Goal: Task Accomplishment & Management: Manage account settings

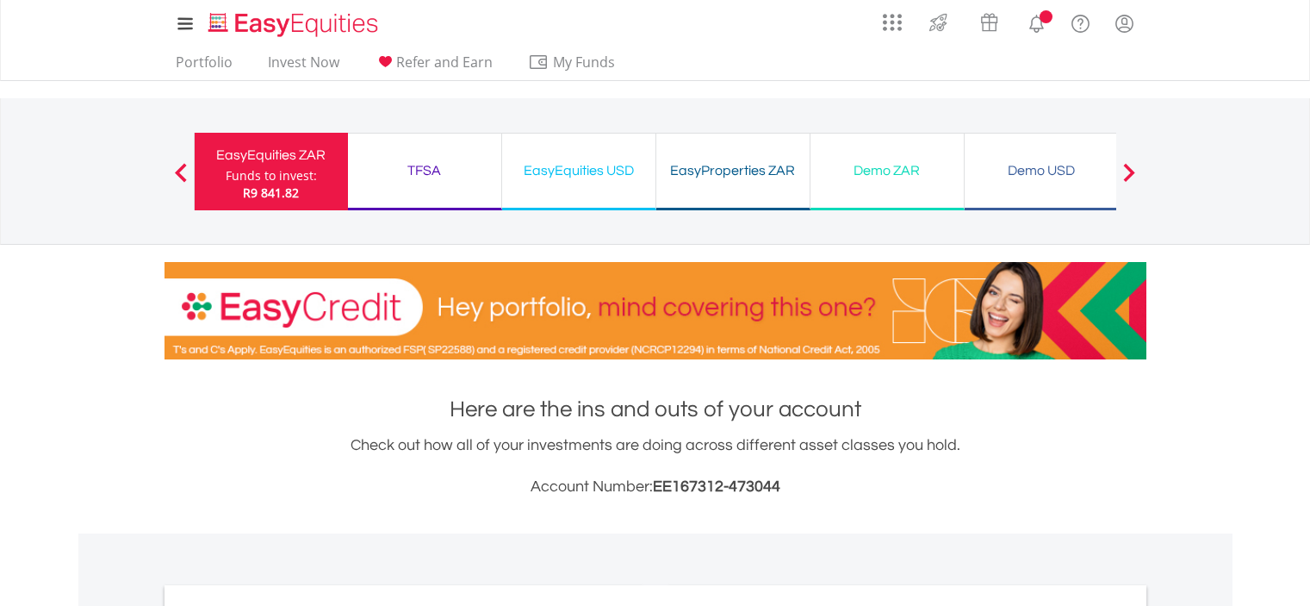
scroll to position [617, 0]
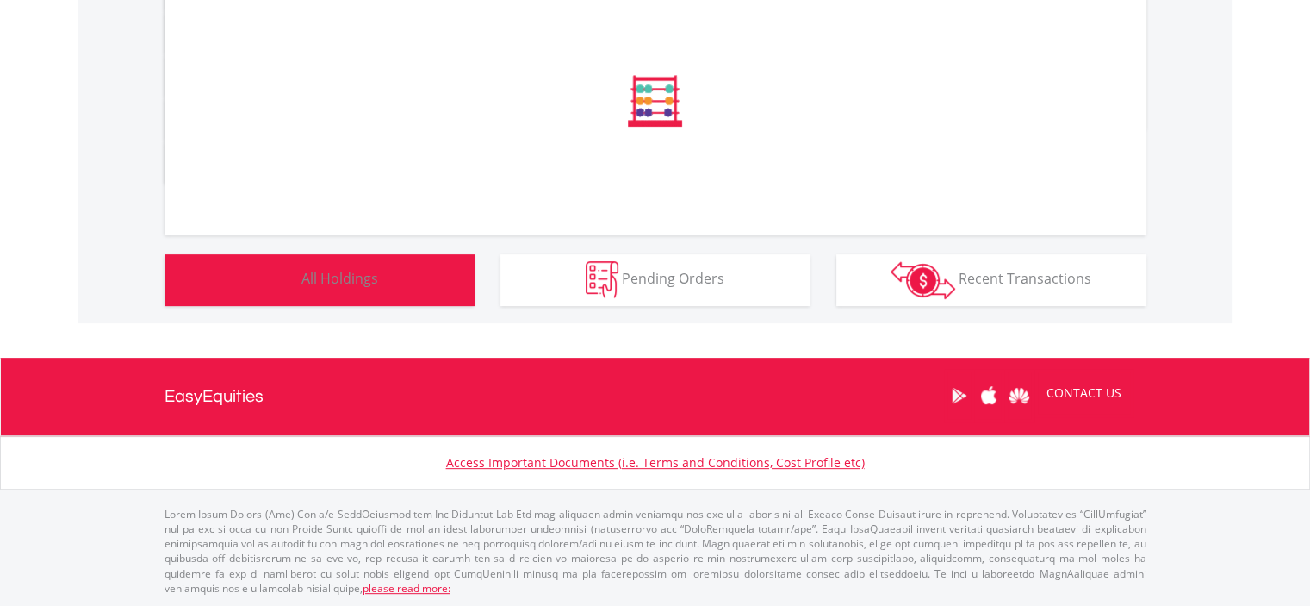
click at [448, 287] on button "Holdings All Holdings" at bounding box center [320, 280] width 310 height 52
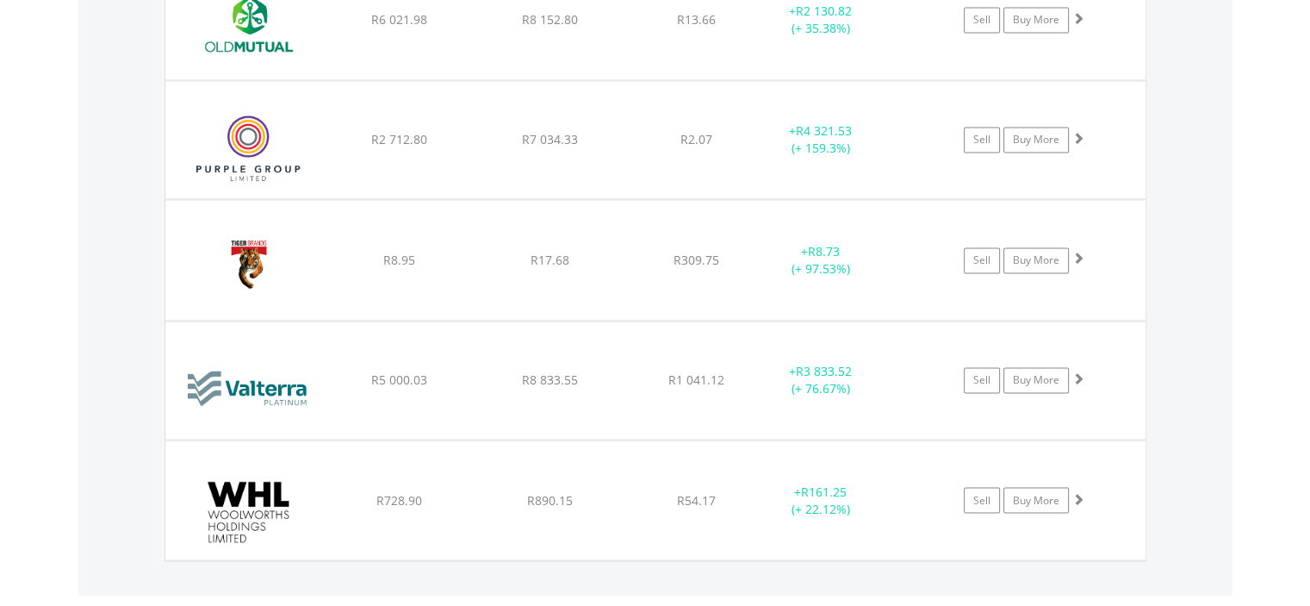
scroll to position [2766, 0]
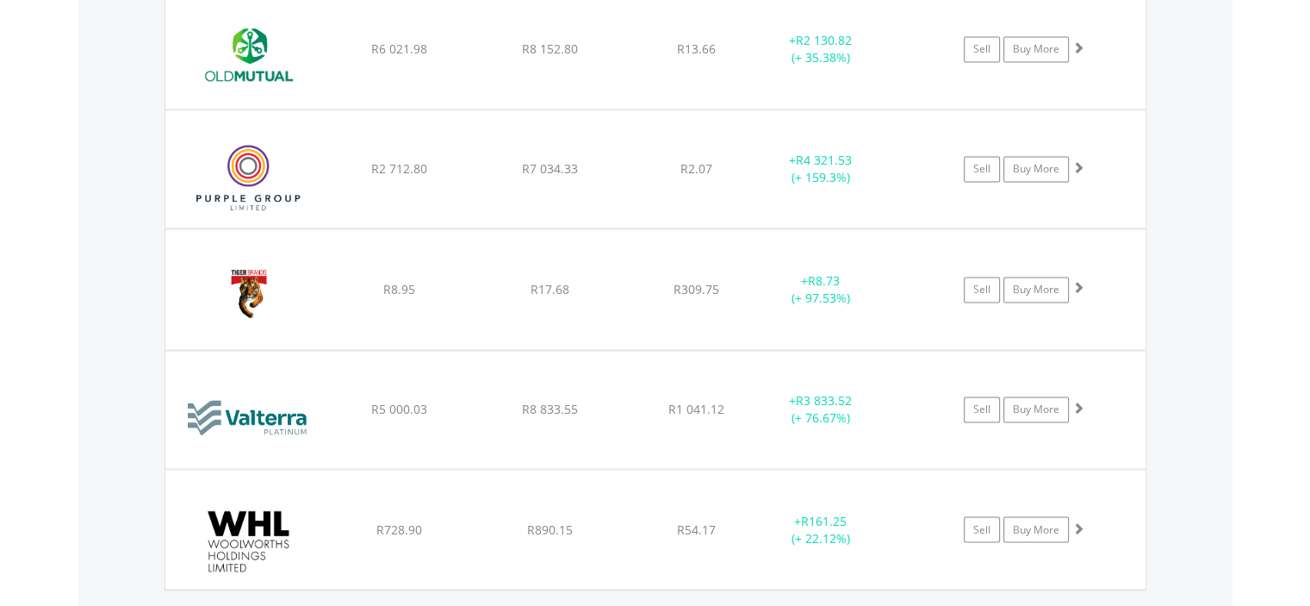
click at [1116, 414] on div "Sell Buy More" at bounding box center [1033, 409] width 226 height 26
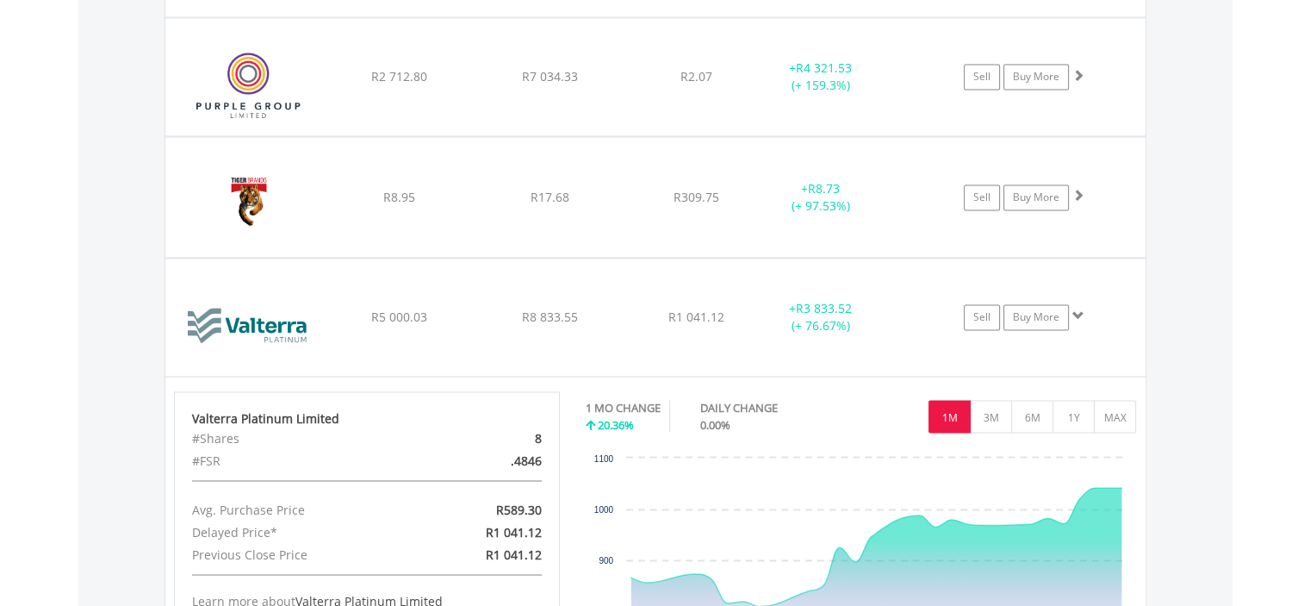
scroll to position [2882, 0]
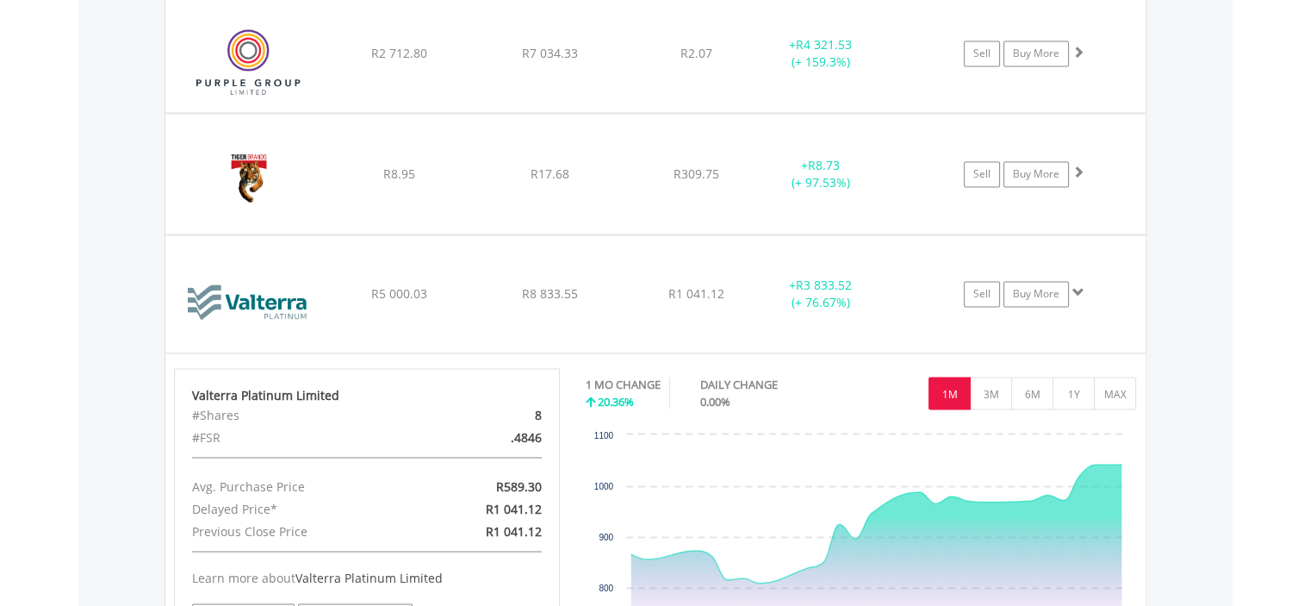
click at [1098, 461] on icon "Friday, 19 Sep 2025, 1,041.12." at bounding box center [1095, 464] width 7 height 7
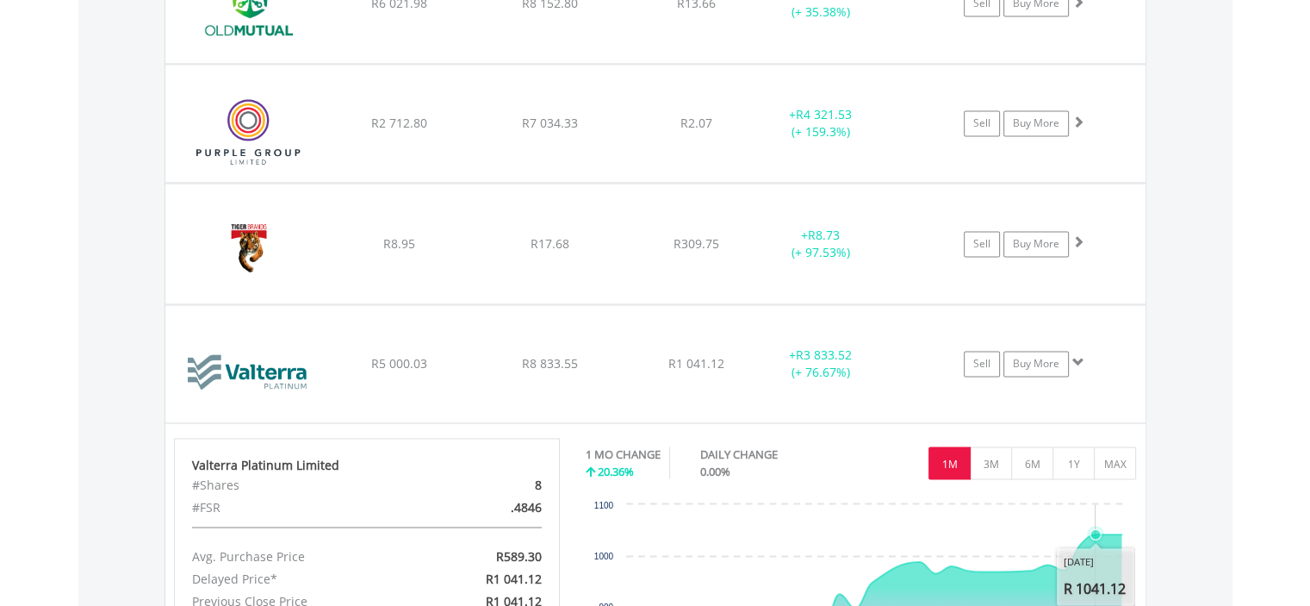
scroll to position [2808, 0]
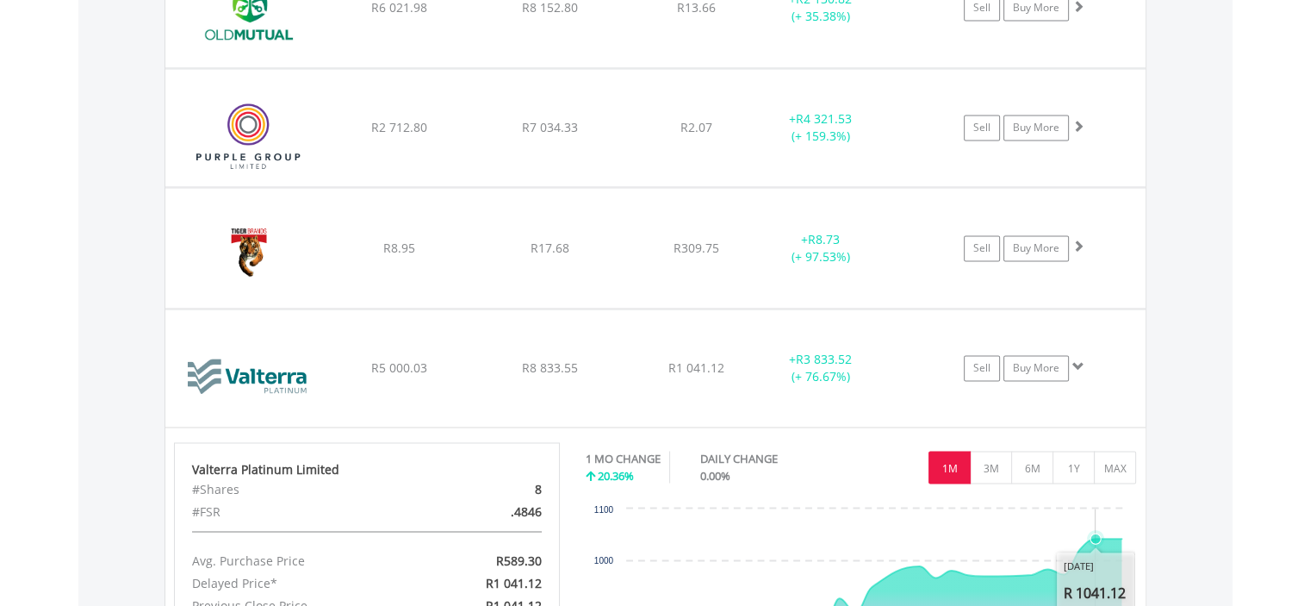
click at [1129, 119] on div "Sell Buy More" at bounding box center [1033, 128] width 226 height 26
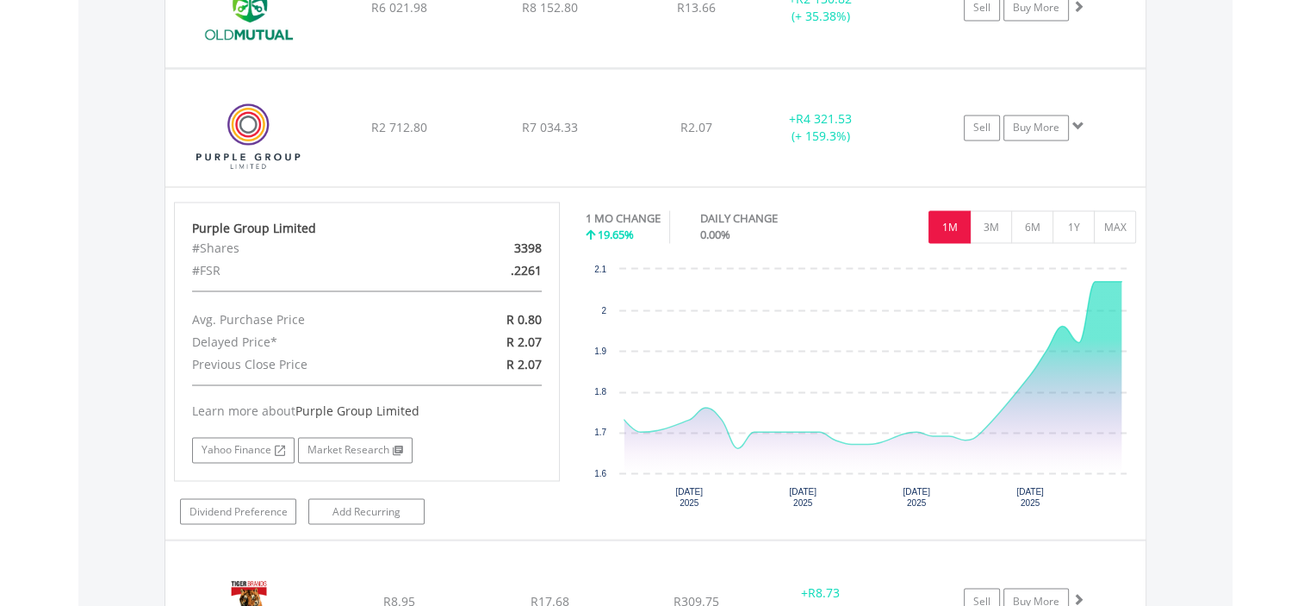
click at [1121, 277] on icon "Saturday, 20 Sep, 15:14:52.881, 2.07." at bounding box center [1121, 280] width 7 height 7
click at [980, 434] on icon "Interactive chart" at bounding box center [873, 364] width 497 height 167
click at [1078, 337] on icon "Thursday, 18 Sep 2025, 1.92." at bounding box center [1078, 342] width 10 height 10
click at [1070, 333] on icon "Interactive chart" at bounding box center [1078, 341] width 17 height 17
click at [983, 438] on icon "Interactive chart" at bounding box center [873, 376] width 497 height 191
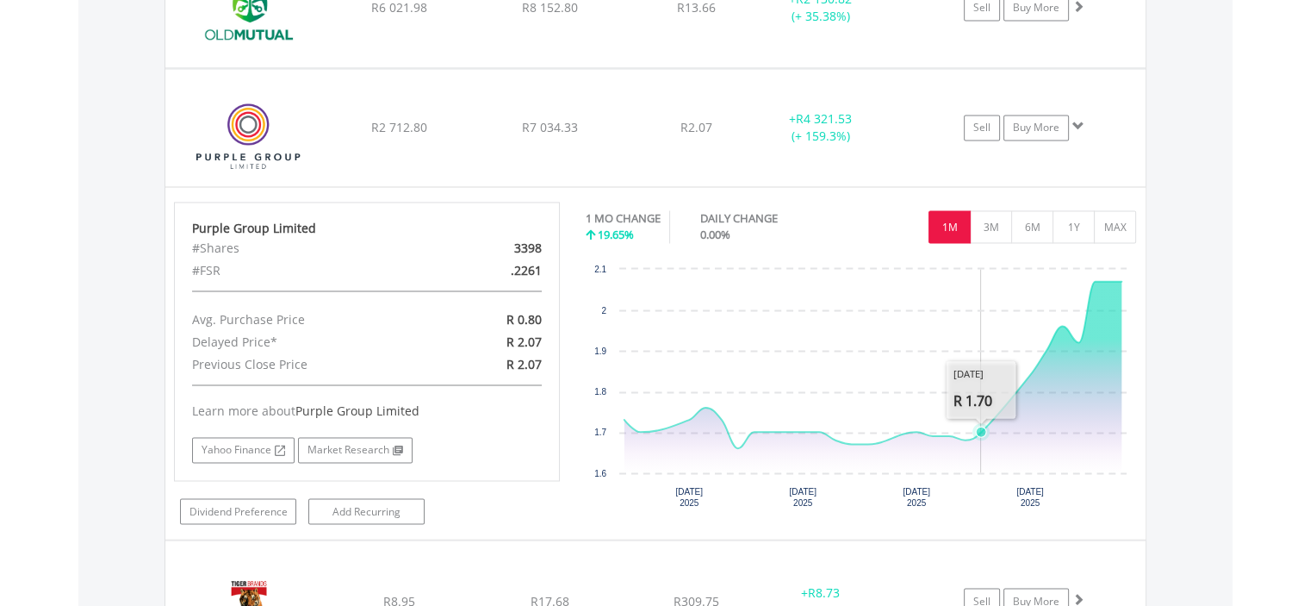
click at [1078, 308] on icon "Interactive chart" at bounding box center [873, 364] width 497 height 167
click at [1121, 276] on icon "Saturday, 20 Sep, 15:14:52.881, 2.07." at bounding box center [1122, 281] width 10 height 10
click at [1099, 135] on div "﻿ Purple Group Limited R2 712.80 R7 034.33 R2.07 + R4 321.53 (+ 159.3%) Sell Bu…" at bounding box center [655, 128] width 980 height 118
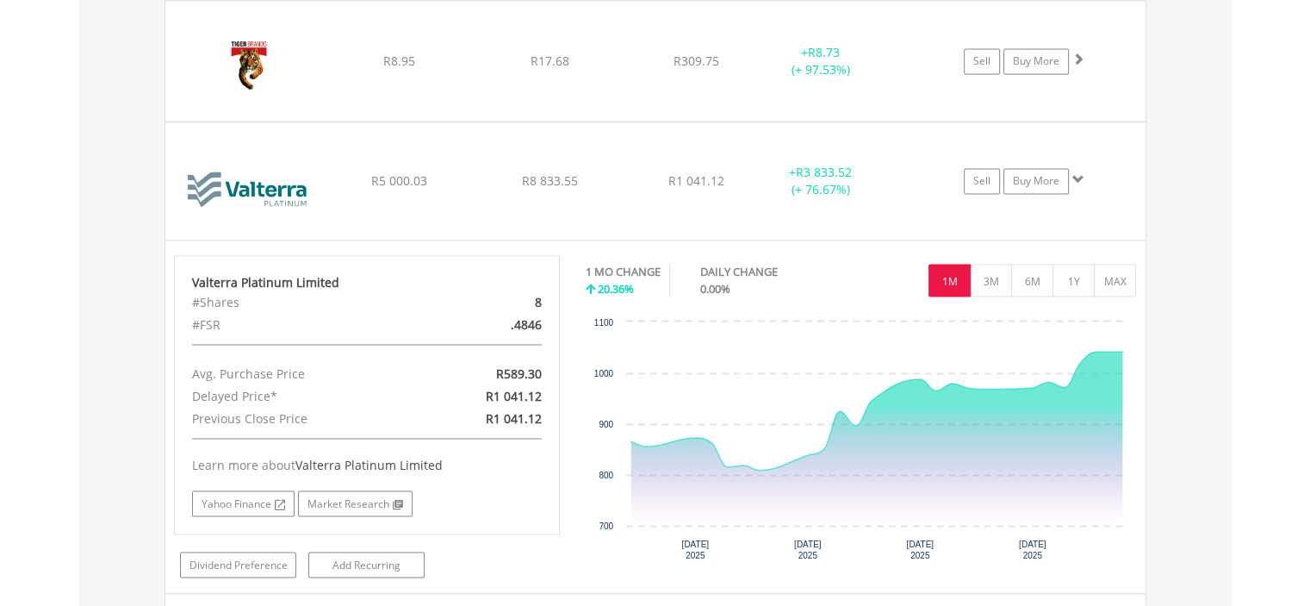
scroll to position [2995, 0]
click at [1110, 352] on icon "Interactive chart" at bounding box center [878, 411] width 492 height 119
click at [1120, 346] on icon "Saturday, 20 Sep, 14:38:58.759, 1,041.12." at bounding box center [1122, 351] width 10 height 10
click at [1110, 184] on div "Sell Buy More" at bounding box center [1033, 181] width 226 height 26
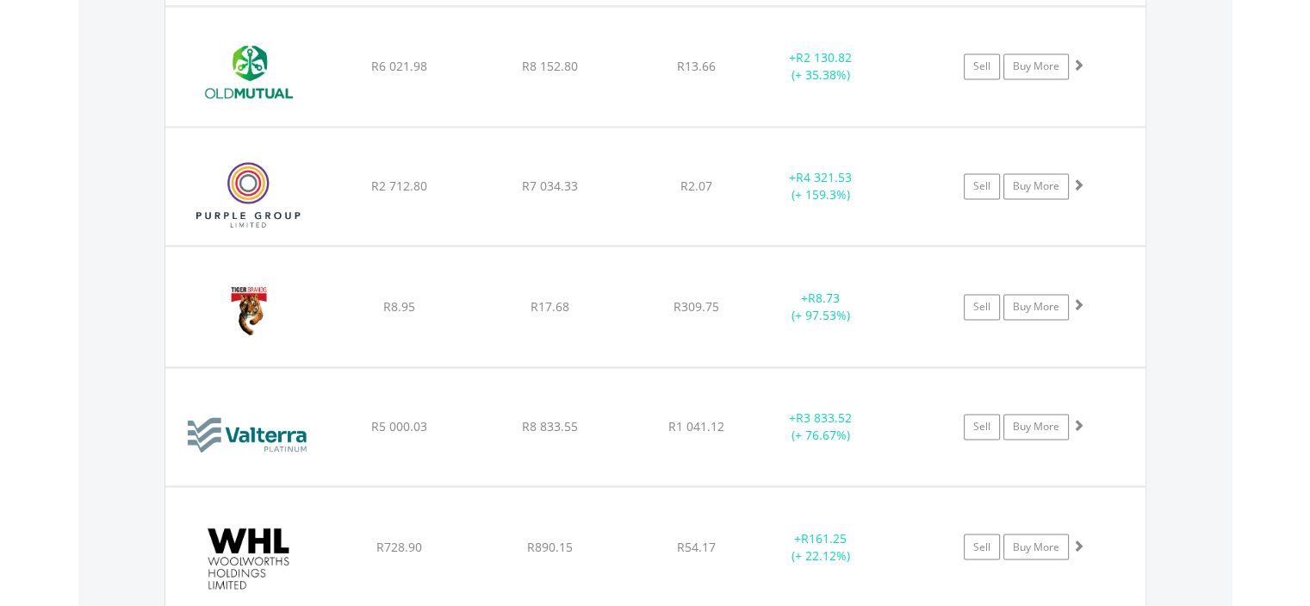
scroll to position [2727, 0]
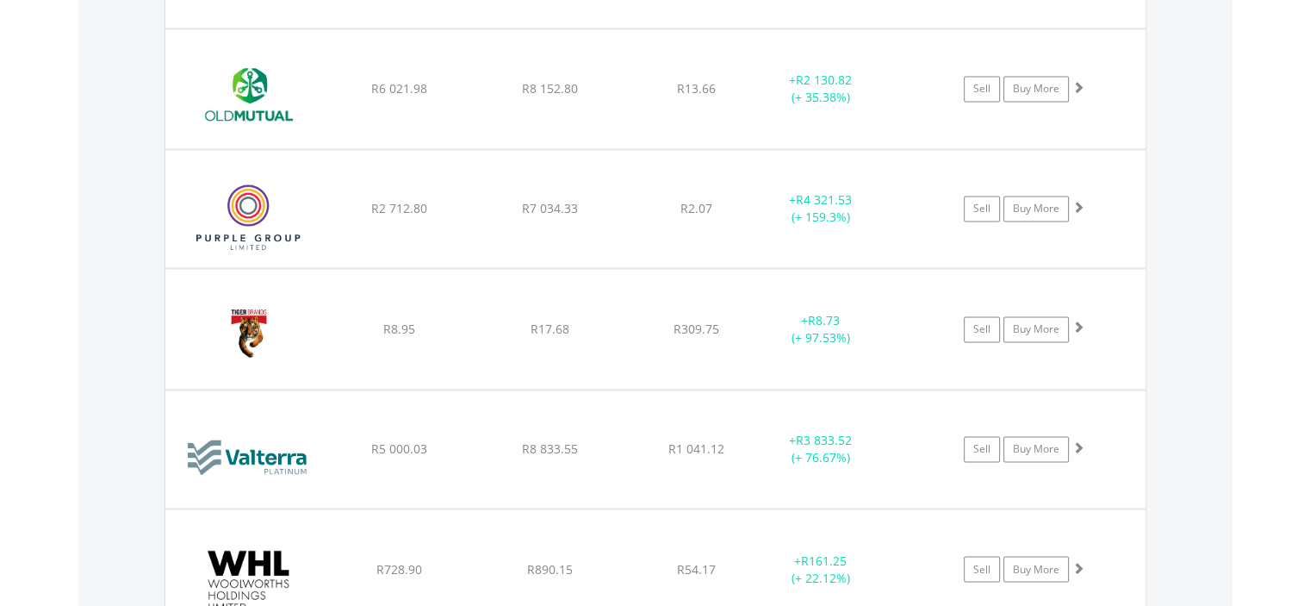
click at [1099, 209] on div "Sell Buy More" at bounding box center [1033, 209] width 226 height 26
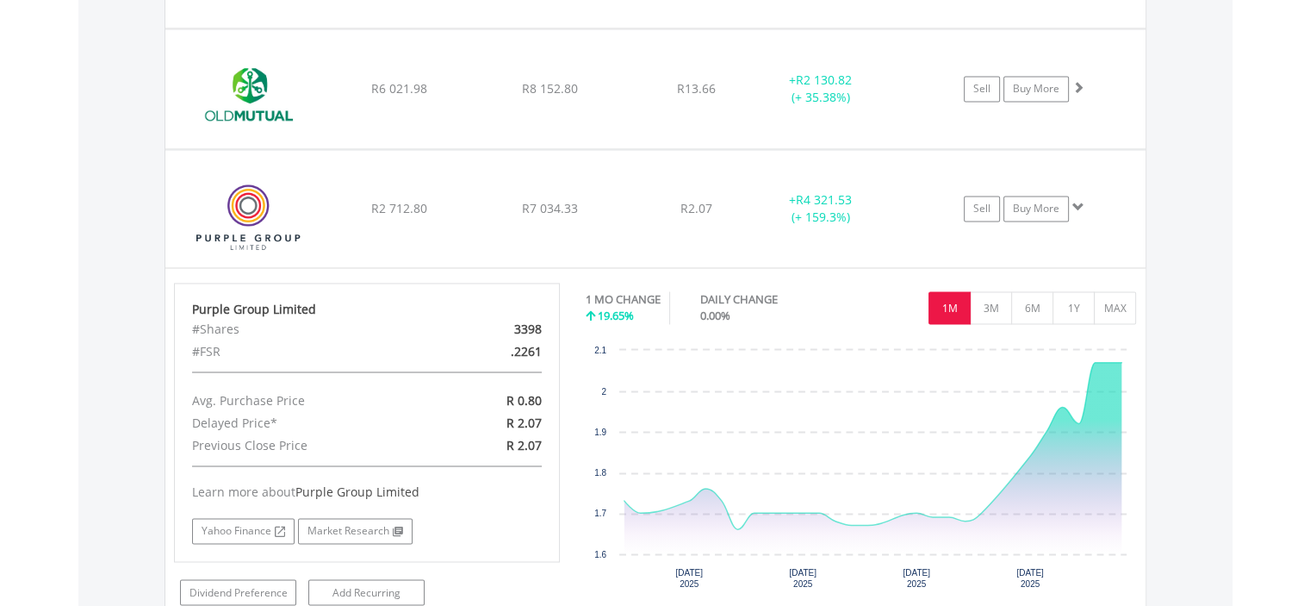
click at [1121, 358] on icon "Saturday, 20 Sep, 15:14:52.881, 2.07." at bounding box center [1121, 361] width 7 height 7
click at [1109, 200] on div "Sell Buy More" at bounding box center [1033, 209] width 226 height 26
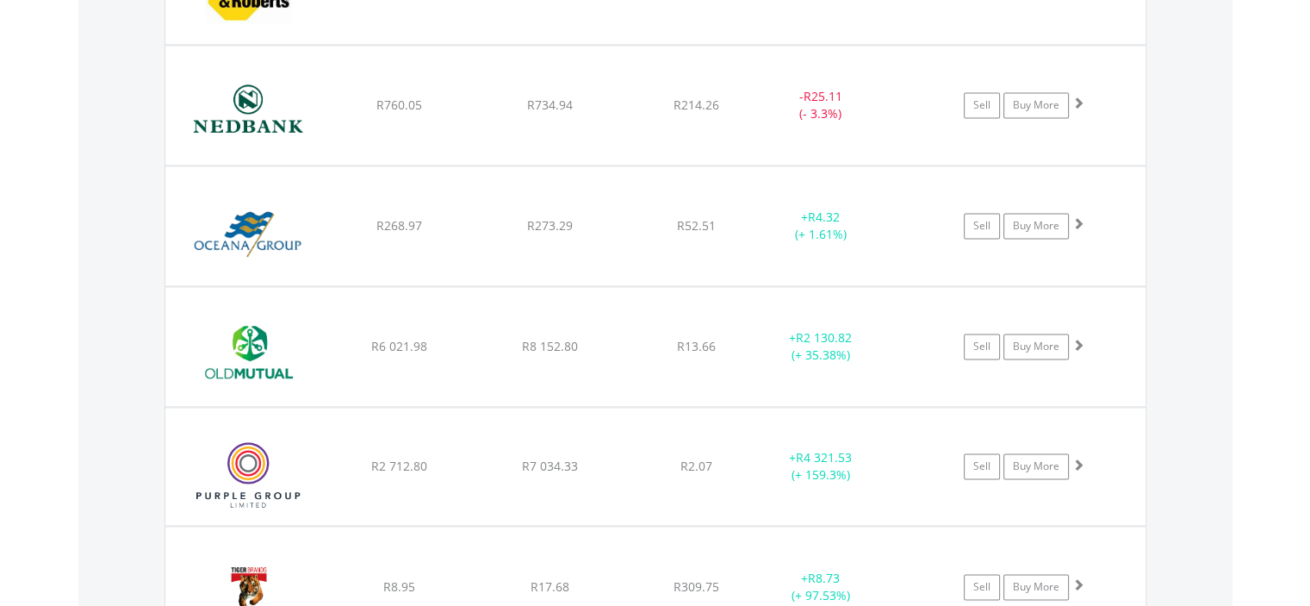
scroll to position [2468, 0]
click at [1108, 341] on div "Sell Buy More" at bounding box center [1033, 347] width 226 height 26
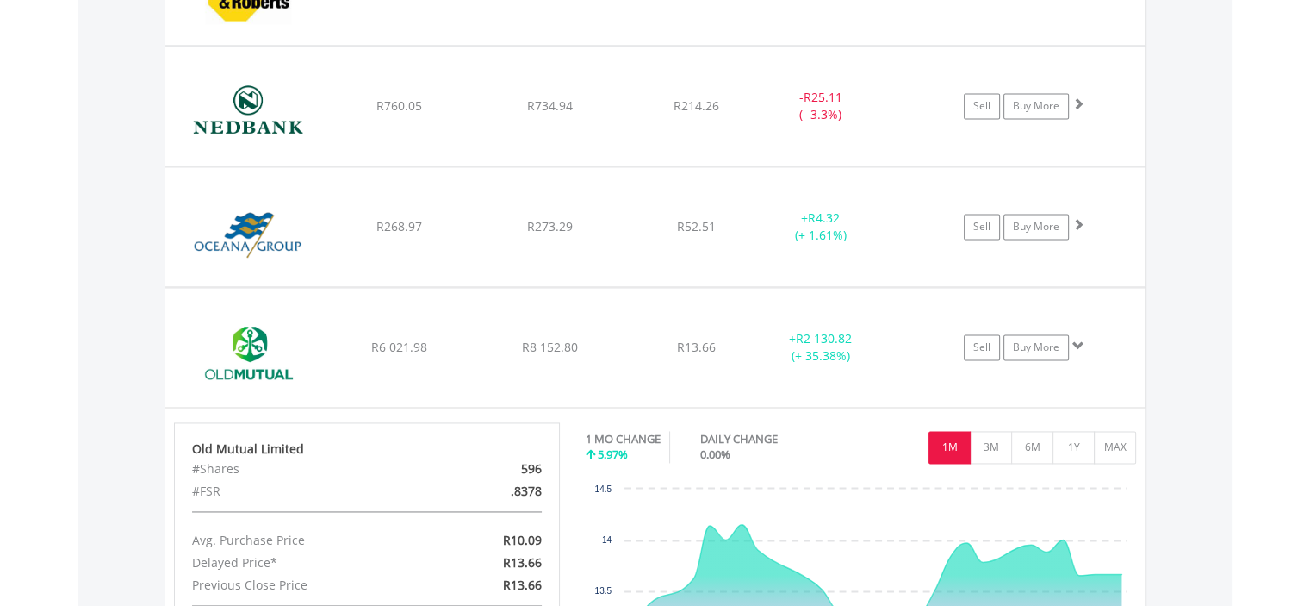
click at [1057, 544] on icon "Interactive chart" at bounding box center [876, 588] width 493 height 128
click at [741, 519] on icon "Thursday, 28 Aug 2025, 14.15." at bounding box center [742, 524] width 10 height 10
click at [1093, 346] on div "Sell Buy More" at bounding box center [1033, 347] width 226 height 26
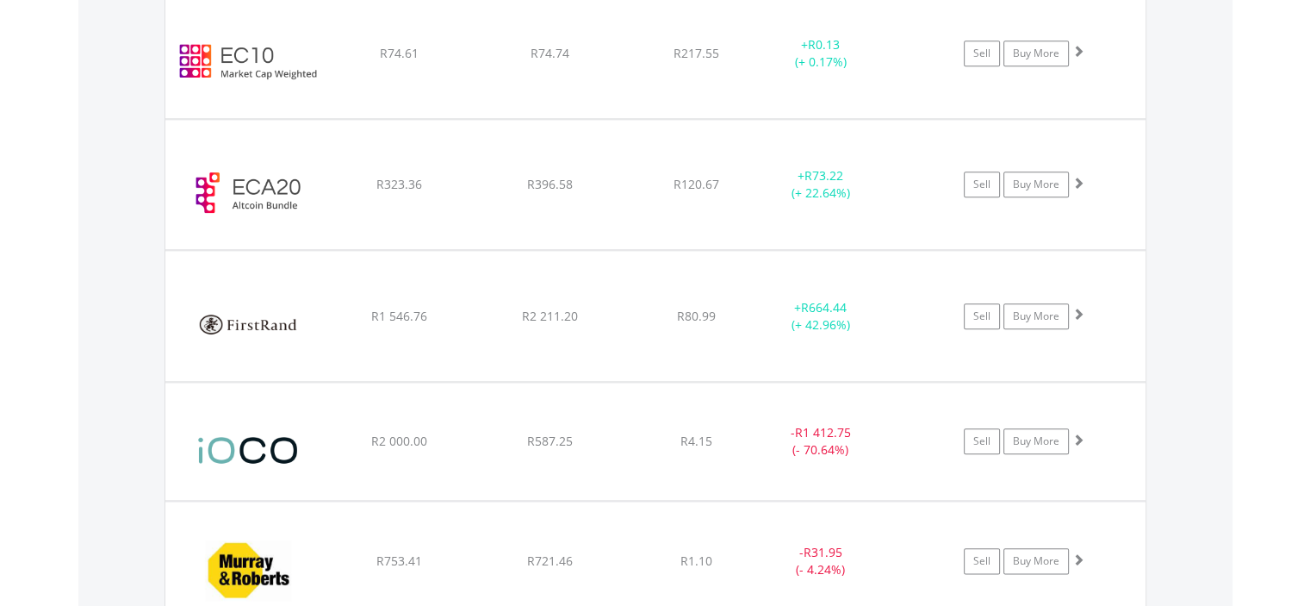
scroll to position [1878, 0]
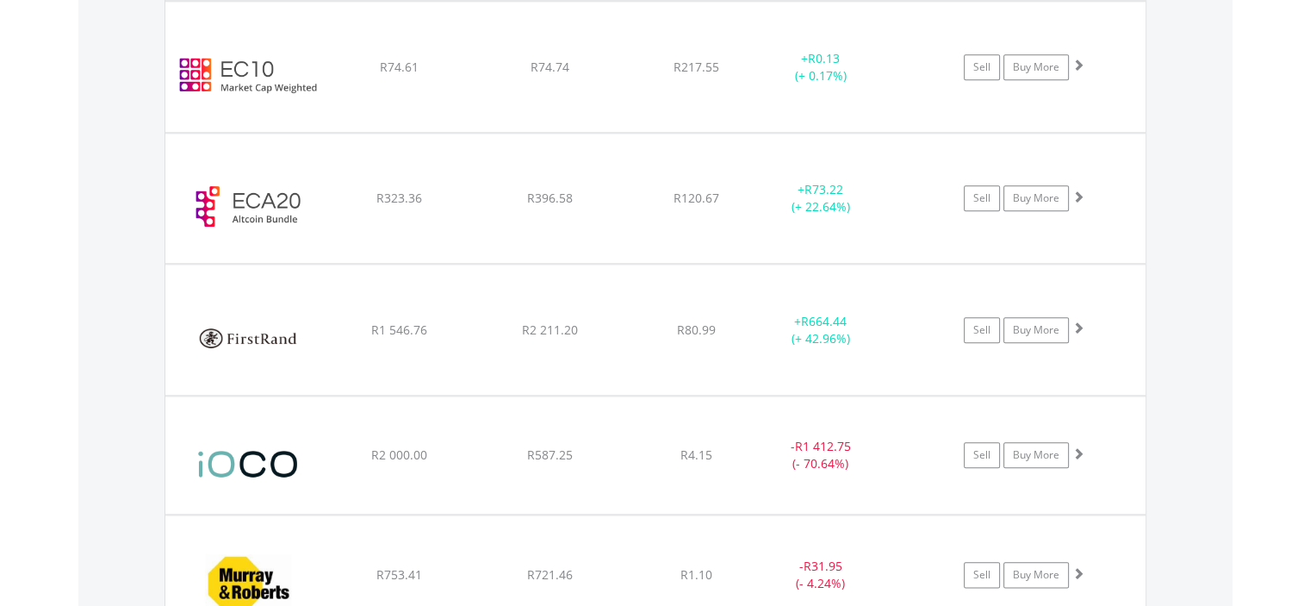
click at [1096, 337] on div "Sell Buy More" at bounding box center [1033, 330] width 226 height 26
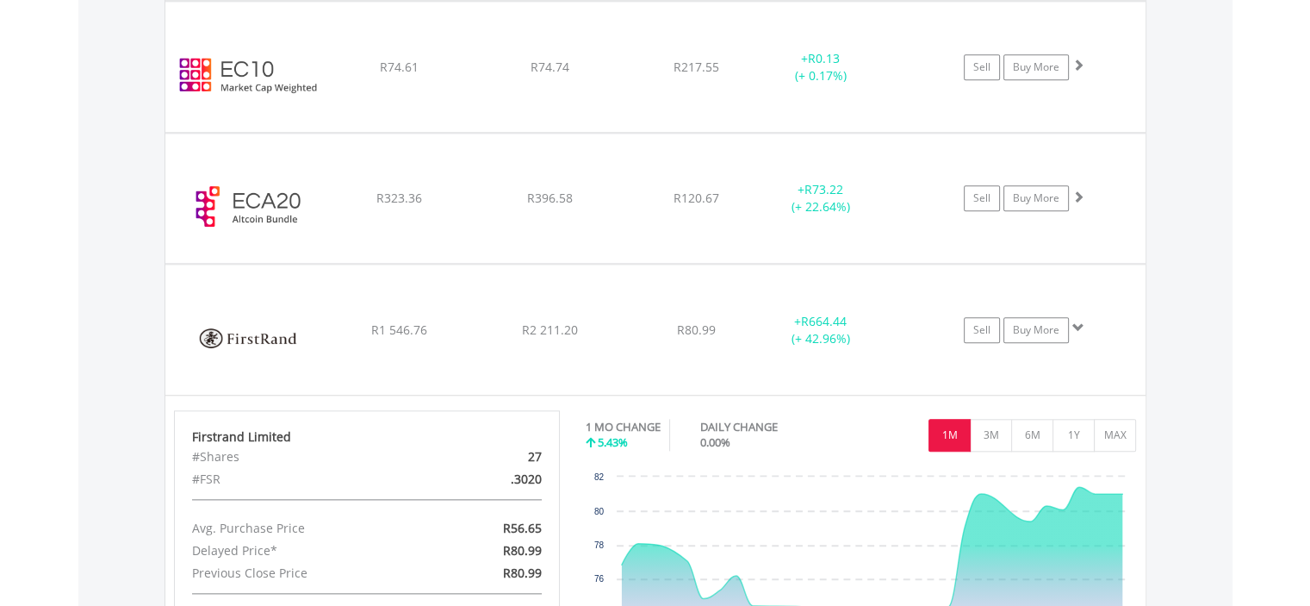
click at [1101, 330] on div "Sell Buy More" at bounding box center [1033, 330] width 226 height 26
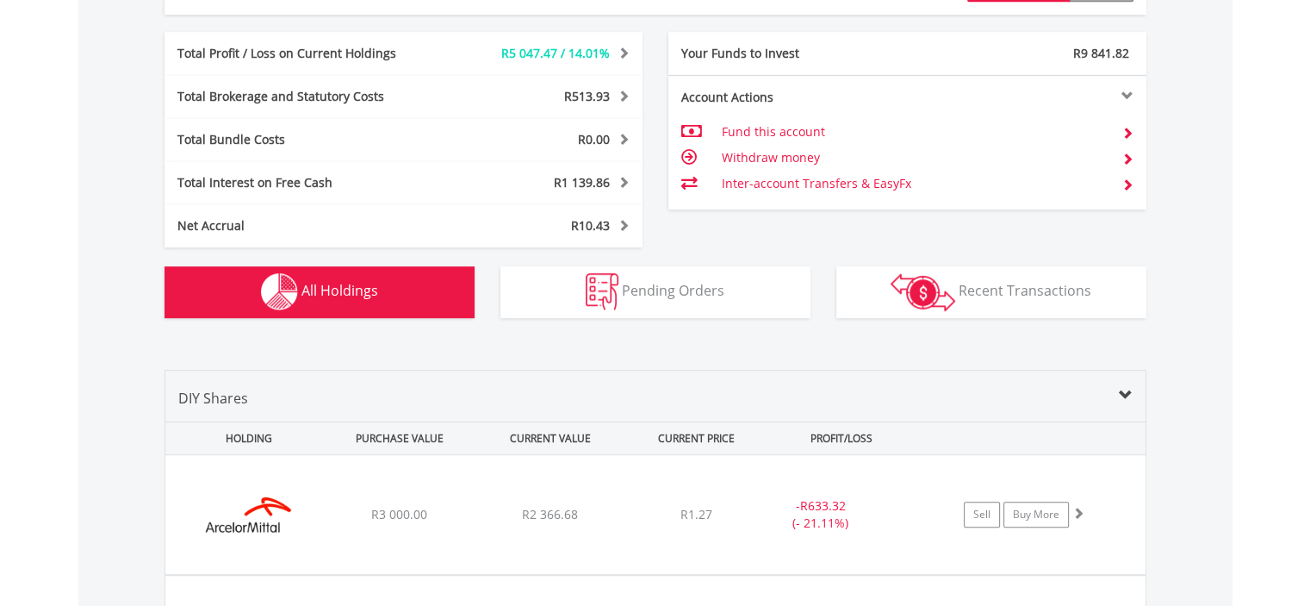
scroll to position [936, 0]
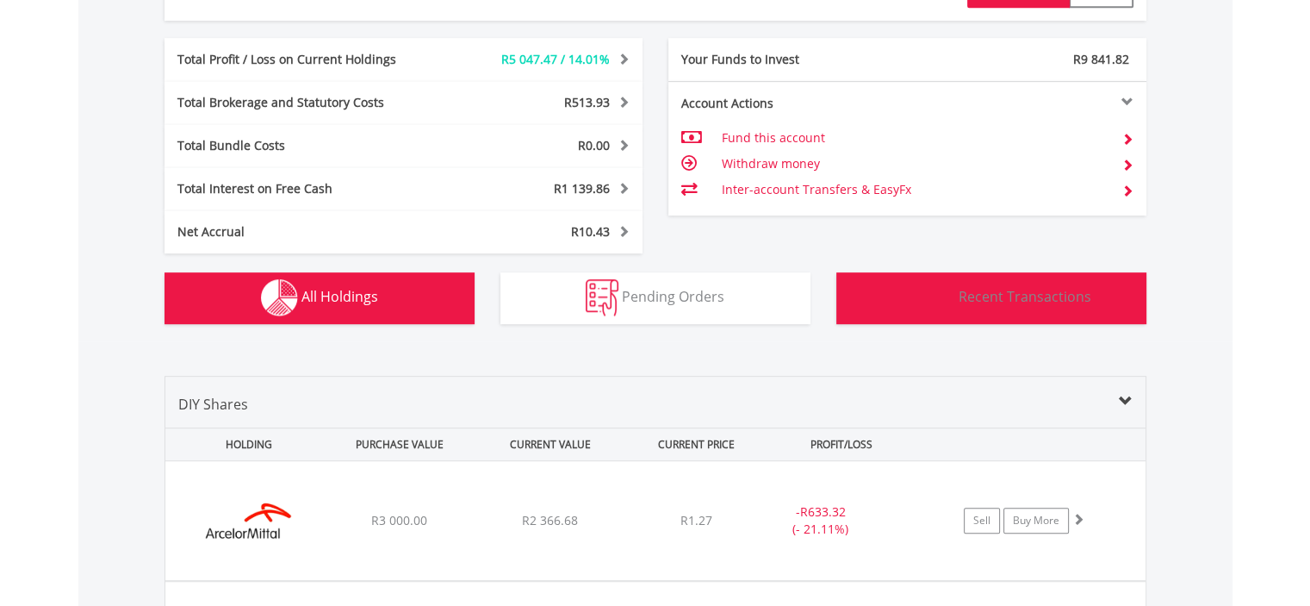
click at [1093, 296] on button "Transactions Recent Transactions" at bounding box center [992, 298] width 310 height 52
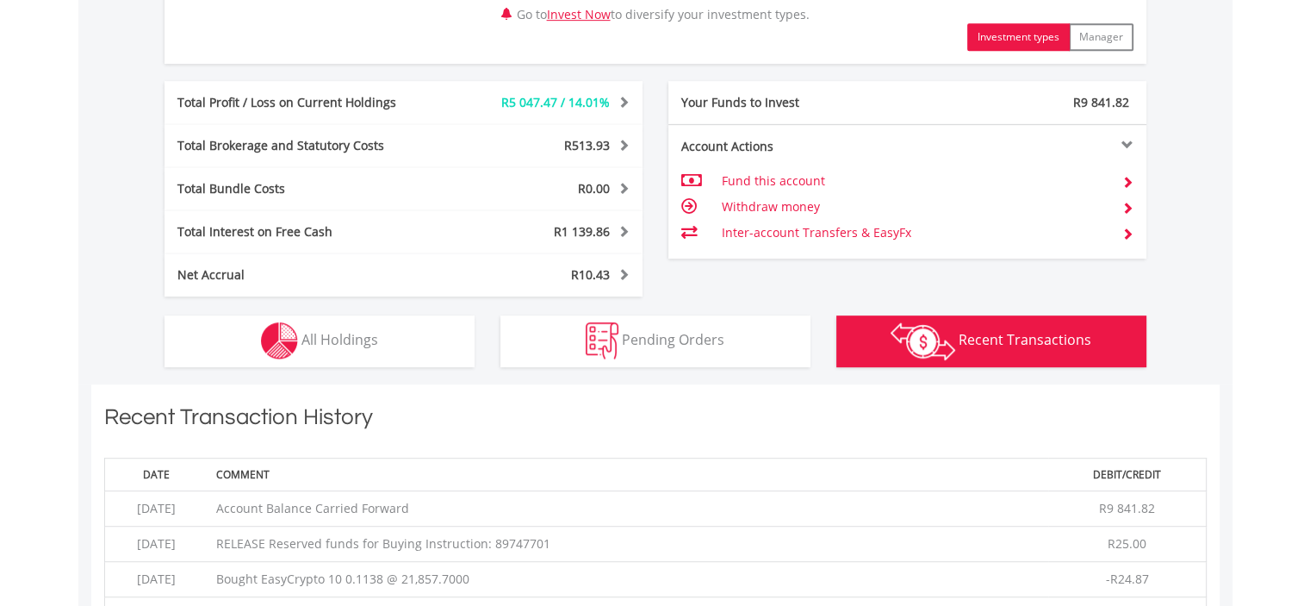
scroll to position [913, 0]
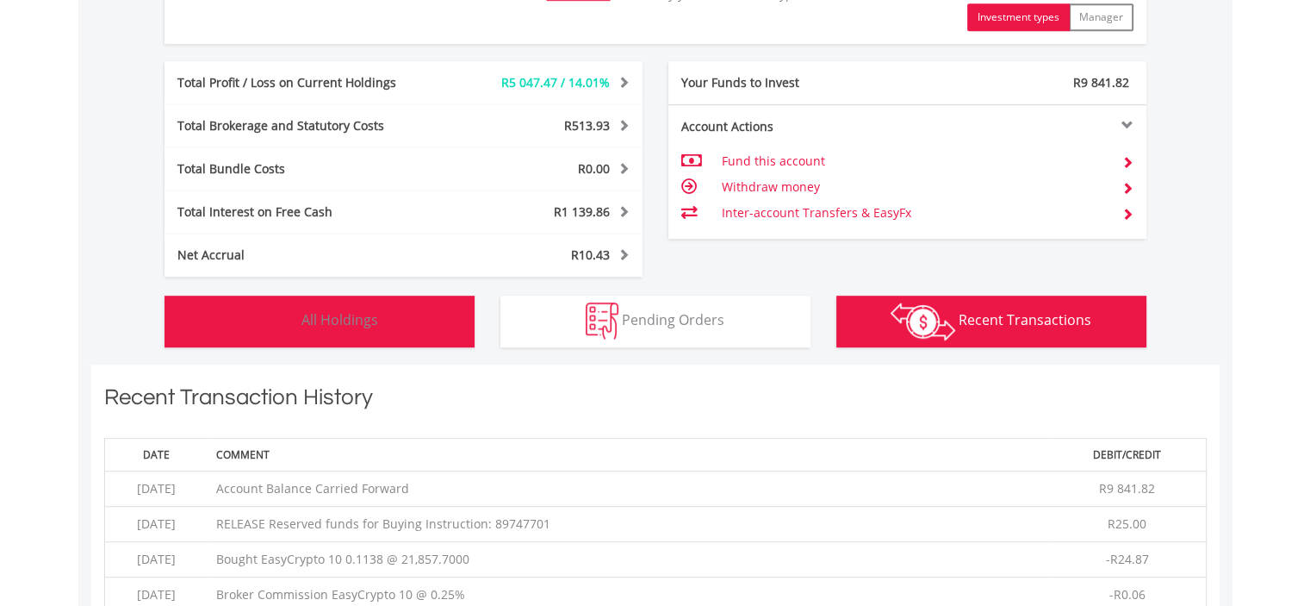
click at [427, 332] on button "Holdings All Holdings" at bounding box center [320, 322] width 310 height 52
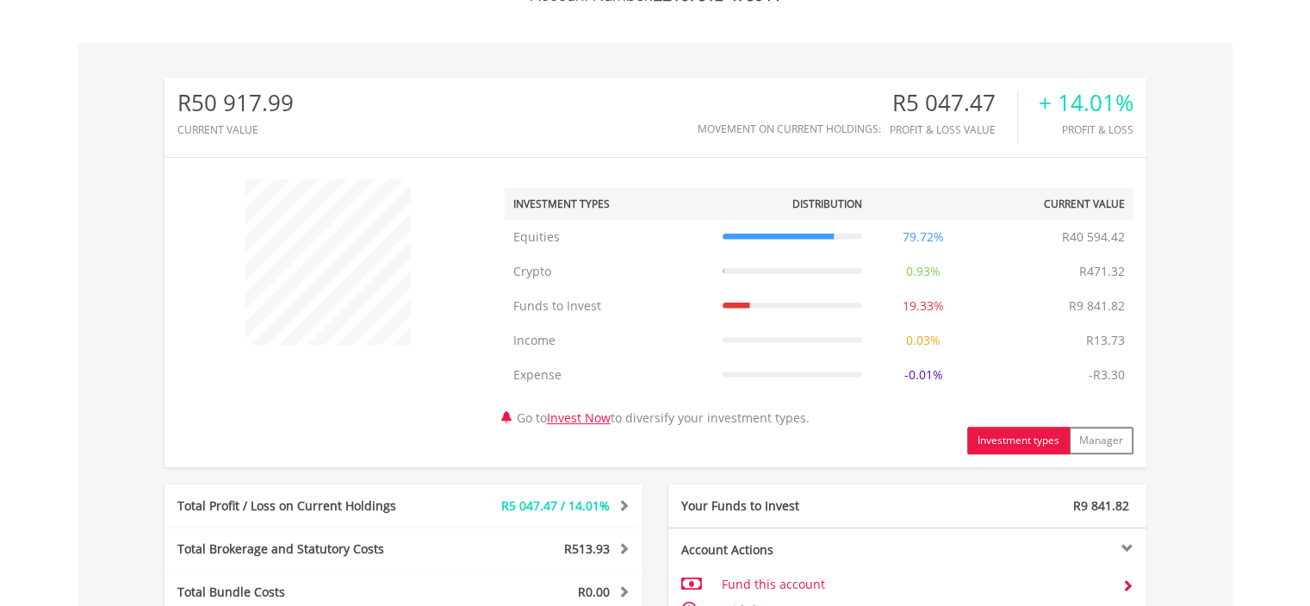
scroll to position [0, 0]
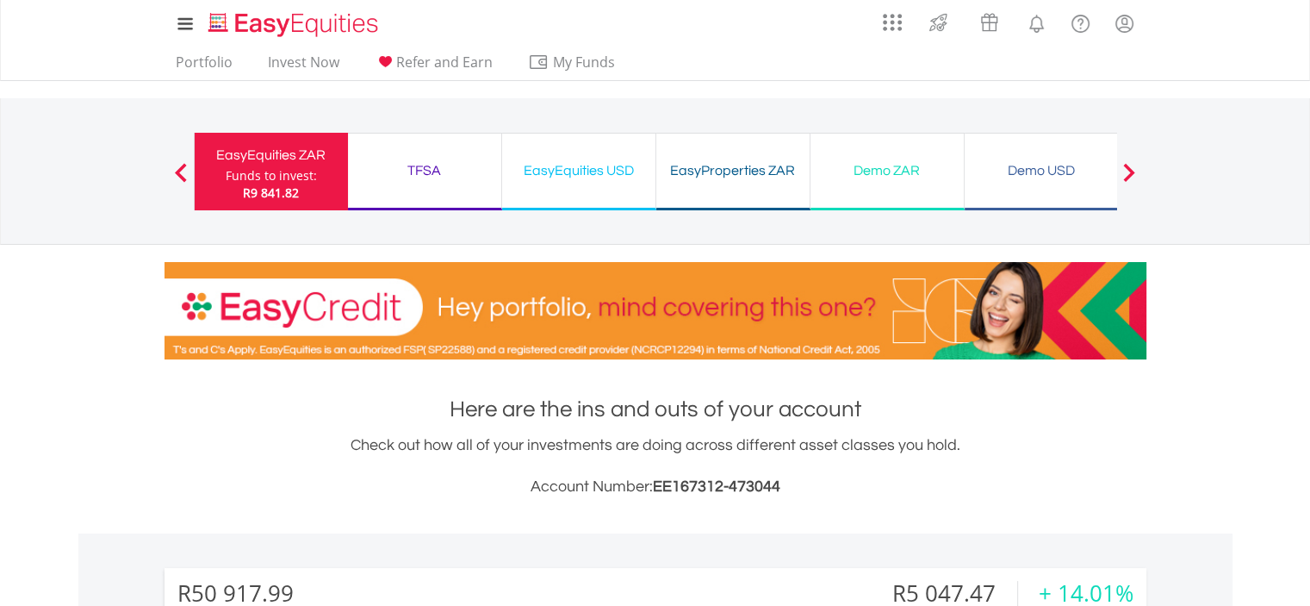
click at [458, 175] on div "TFSA" at bounding box center [424, 171] width 133 height 24
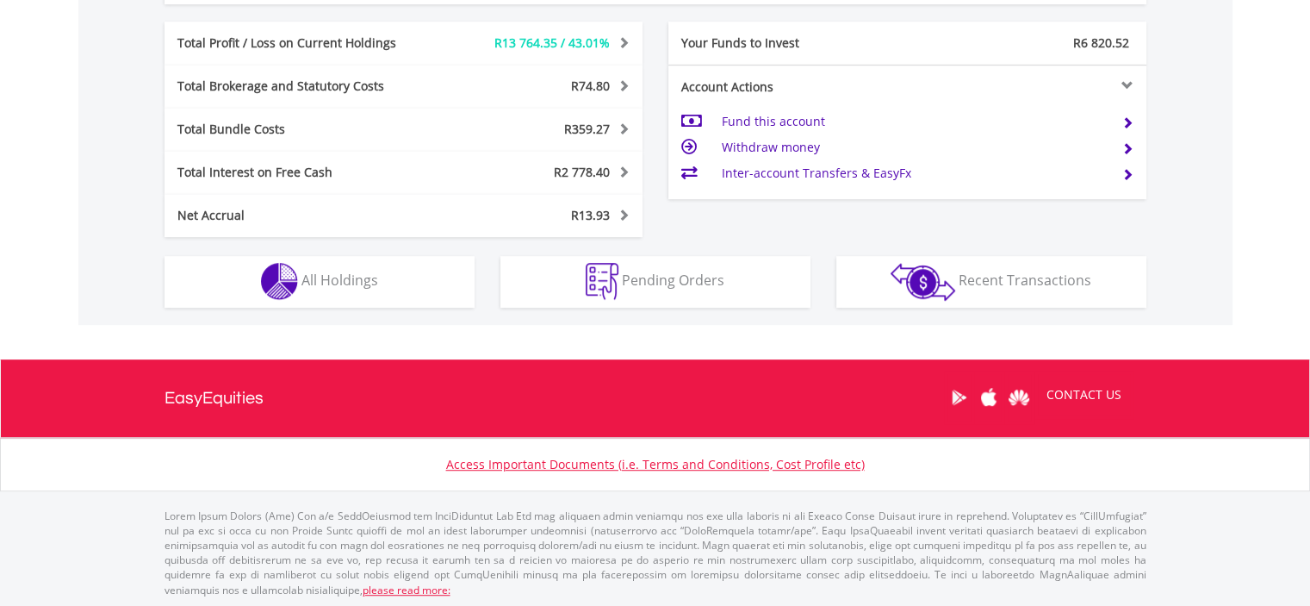
scroll to position [165, 327]
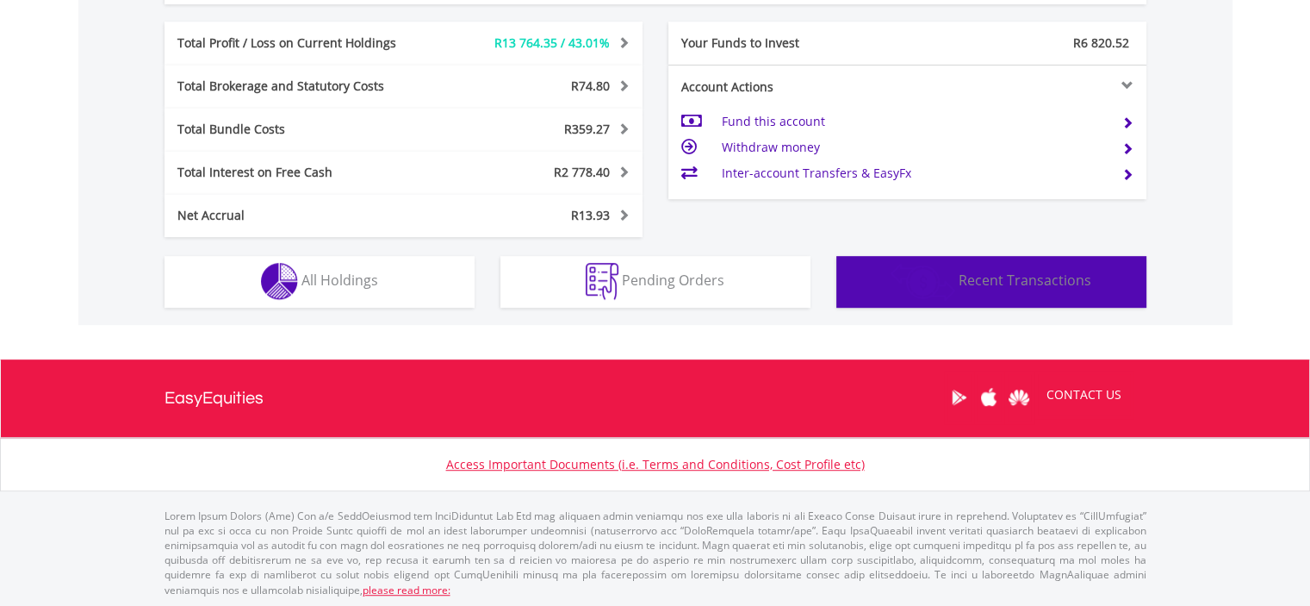
click at [965, 296] on button "Transactions Recent Transactions" at bounding box center [992, 282] width 310 height 52
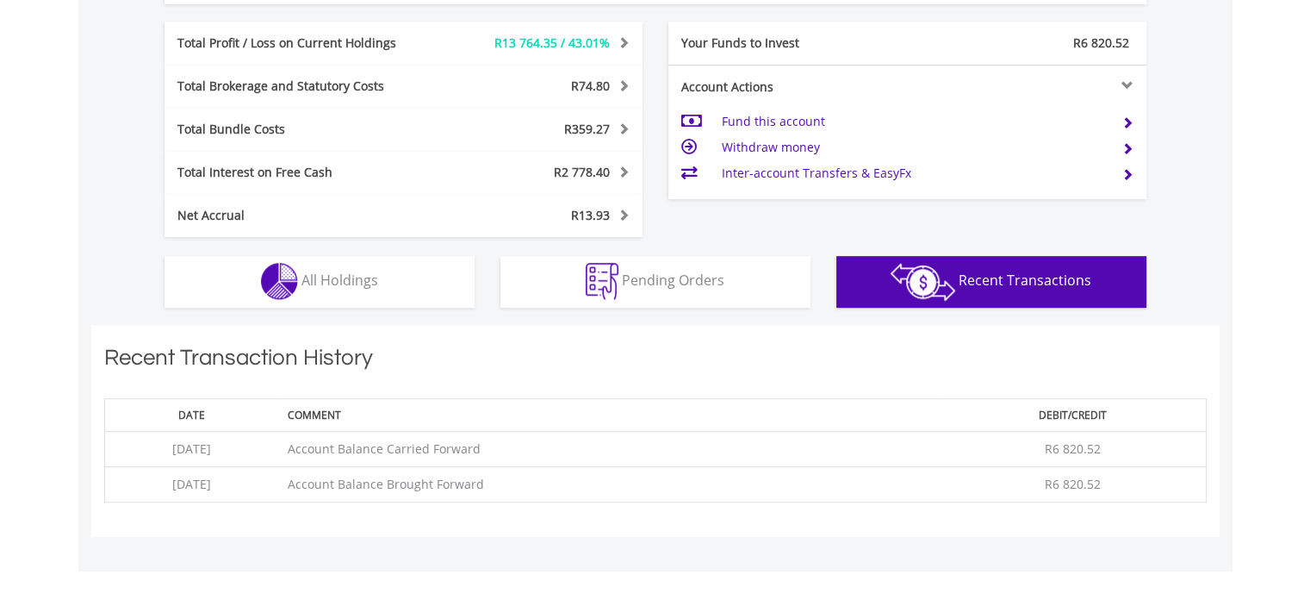
scroll to position [1199, 0]
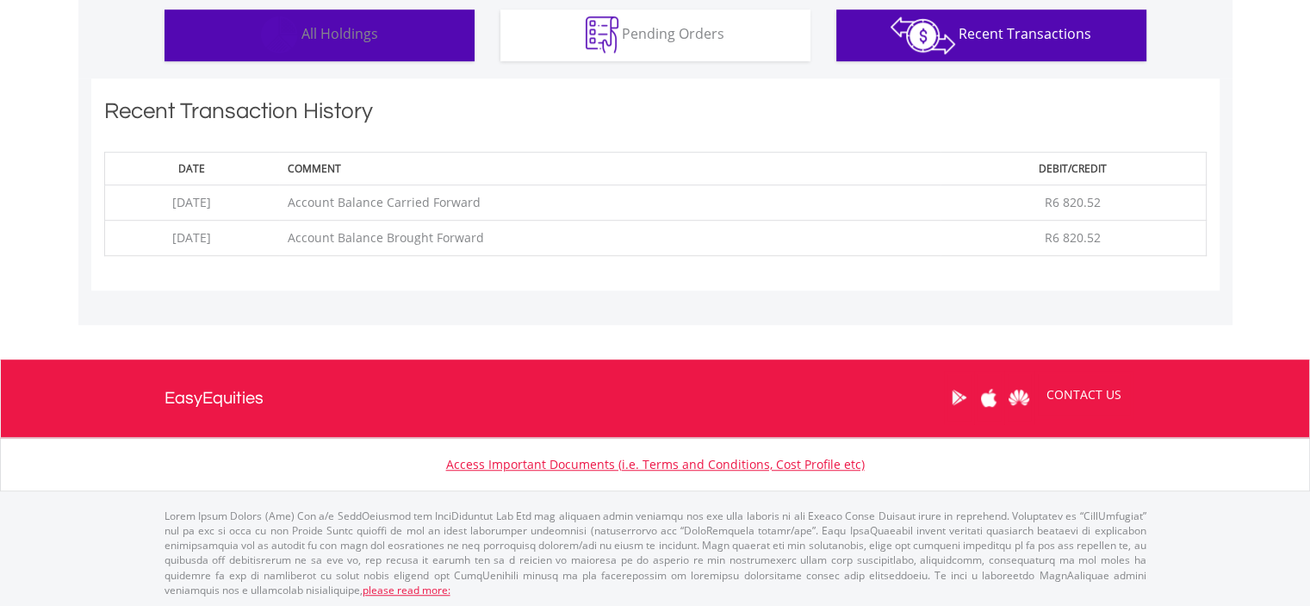
click at [416, 50] on button "Holdings All Holdings" at bounding box center [320, 35] width 310 height 52
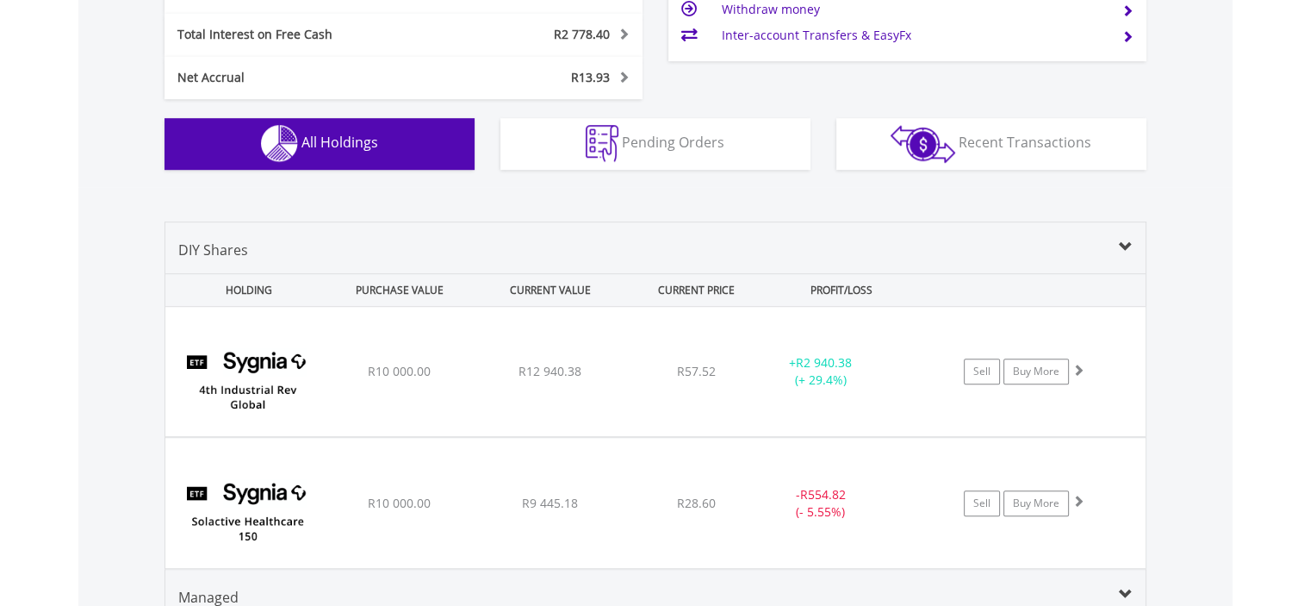
scroll to position [1310, 0]
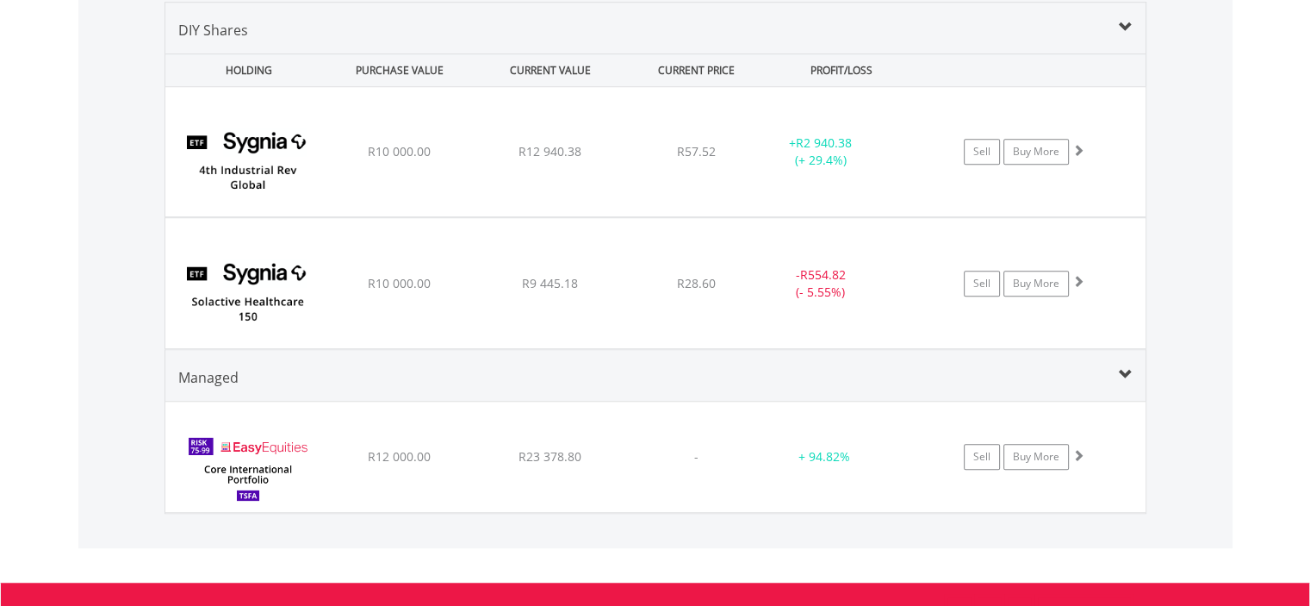
click at [1099, 465] on div "Sell Buy More" at bounding box center [1033, 457] width 226 height 26
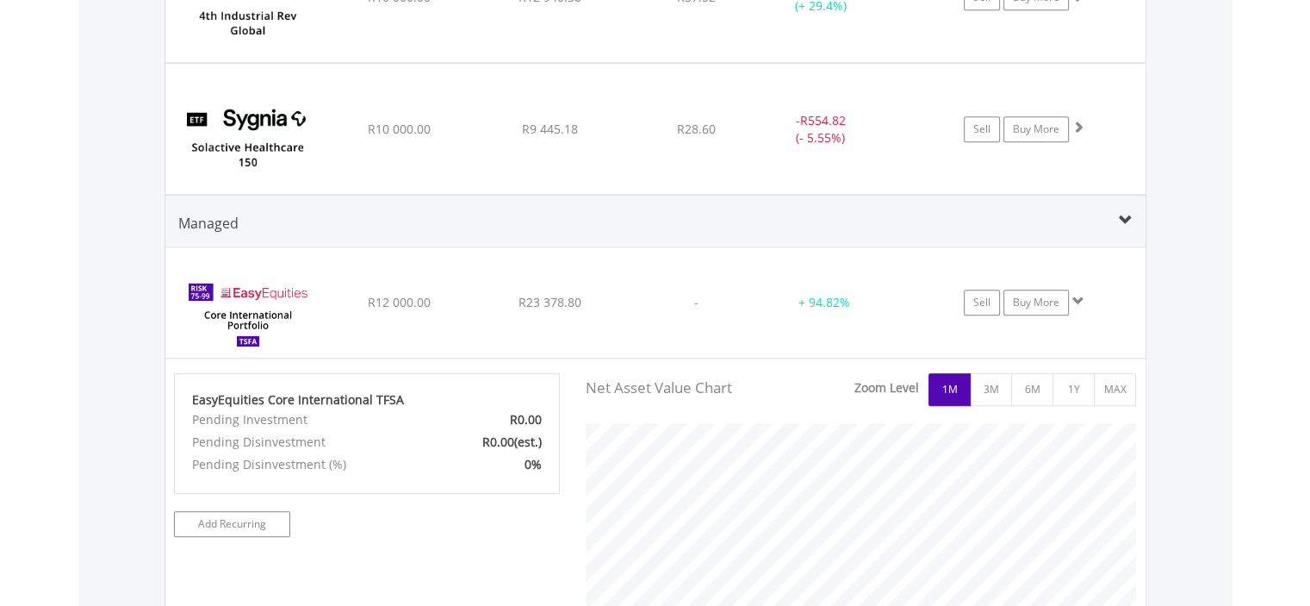
scroll to position [1464, 0]
click at [1101, 298] on div "Sell Buy More" at bounding box center [1033, 303] width 226 height 26
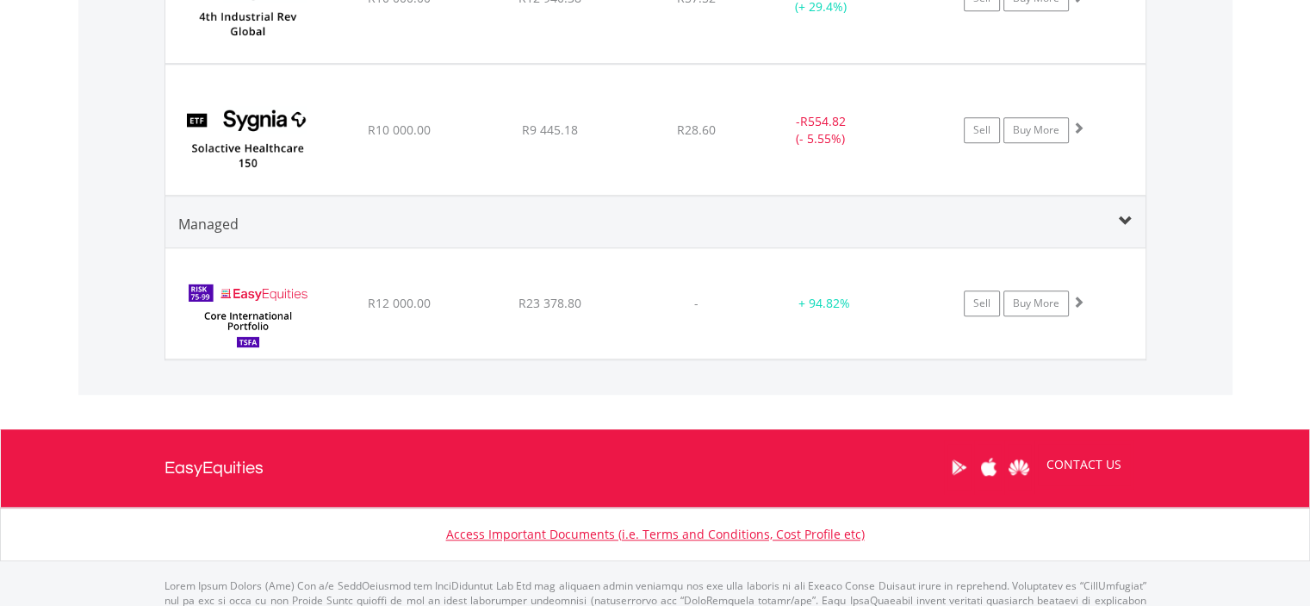
click at [1092, 310] on div "Sell Buy More" at bounding box center [1033, 303] width 226 height 26
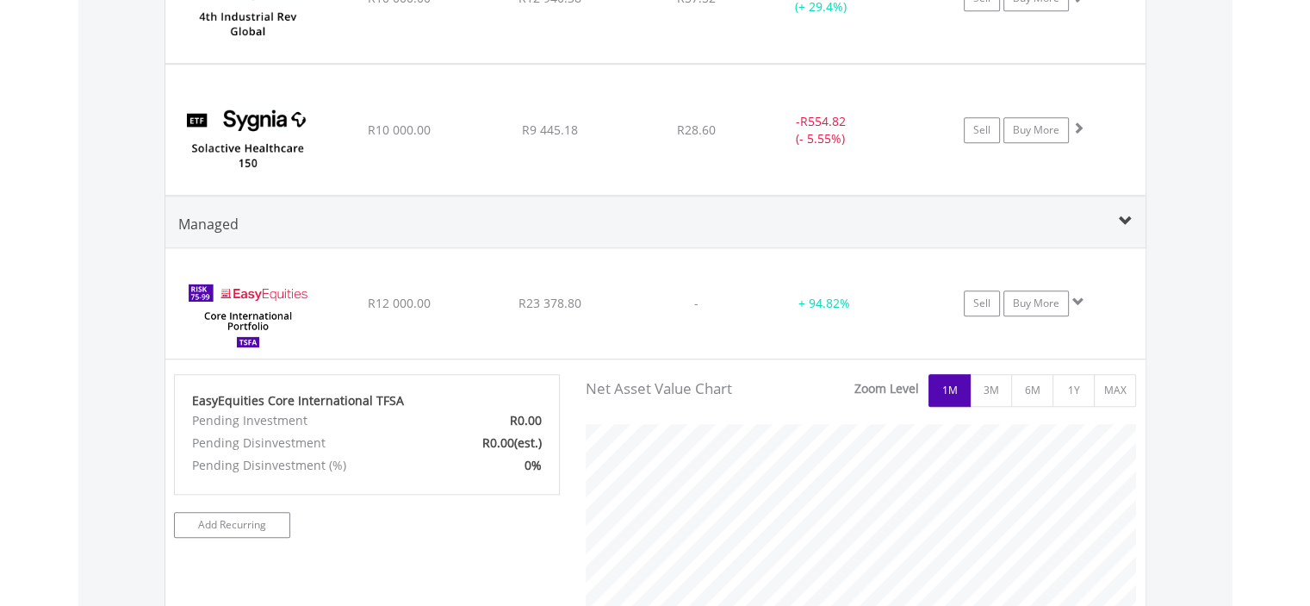
click at [1099, 300] on div "Sell Buy More" at bounding box center [1033, 303] width 226 height 26
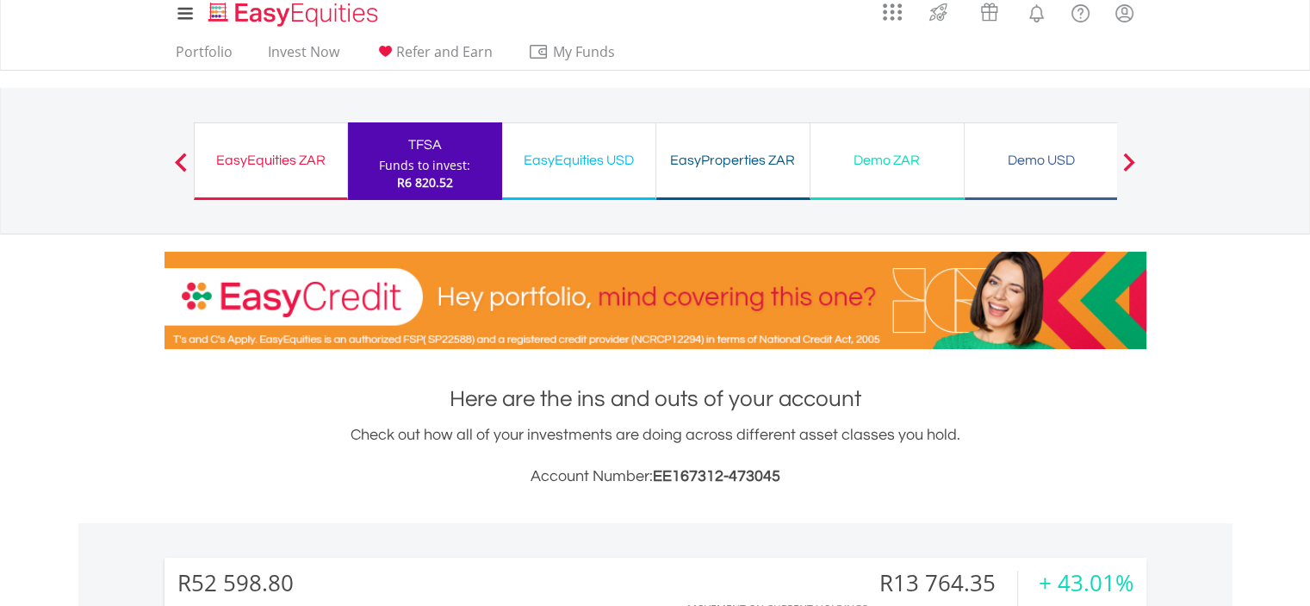
scroll to position [0, 0]
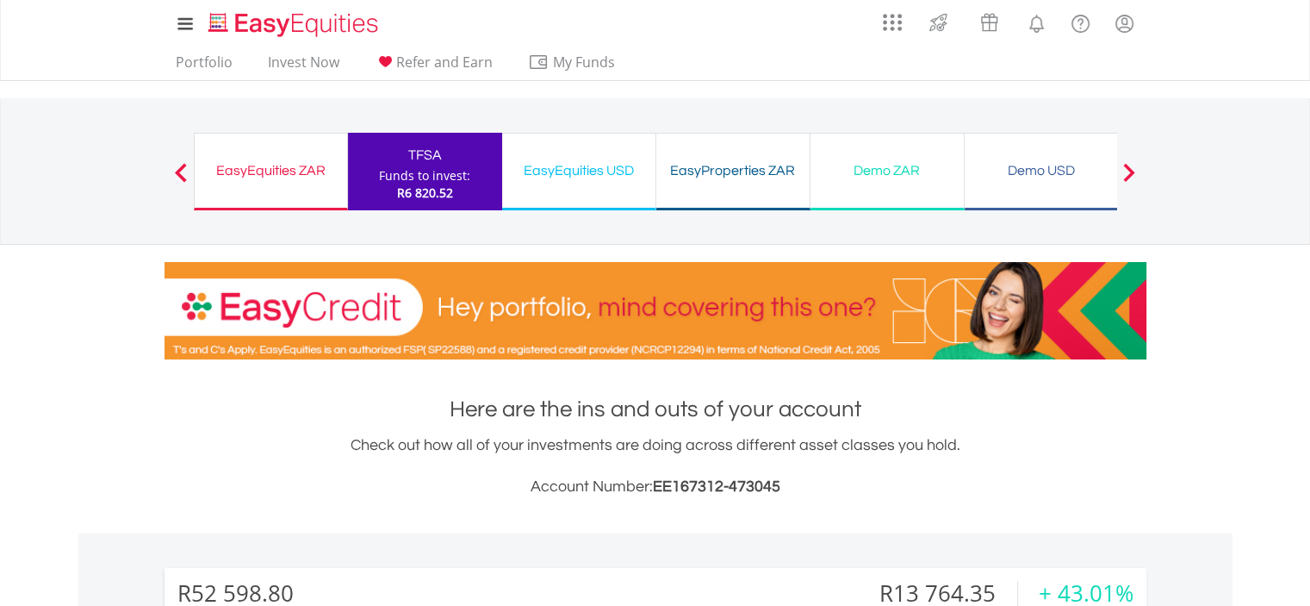
click at [621, 177] on div "EasyEquities USD" at bounding box center [579, 171] width 133 height 24
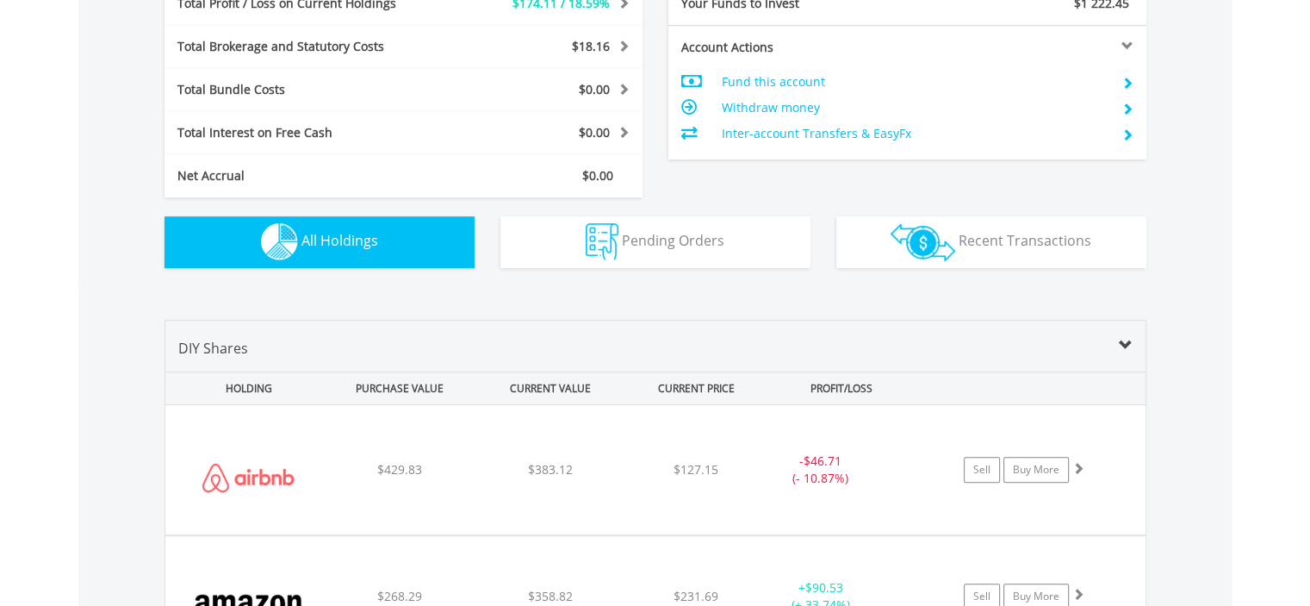
scroll to position [907, 0]
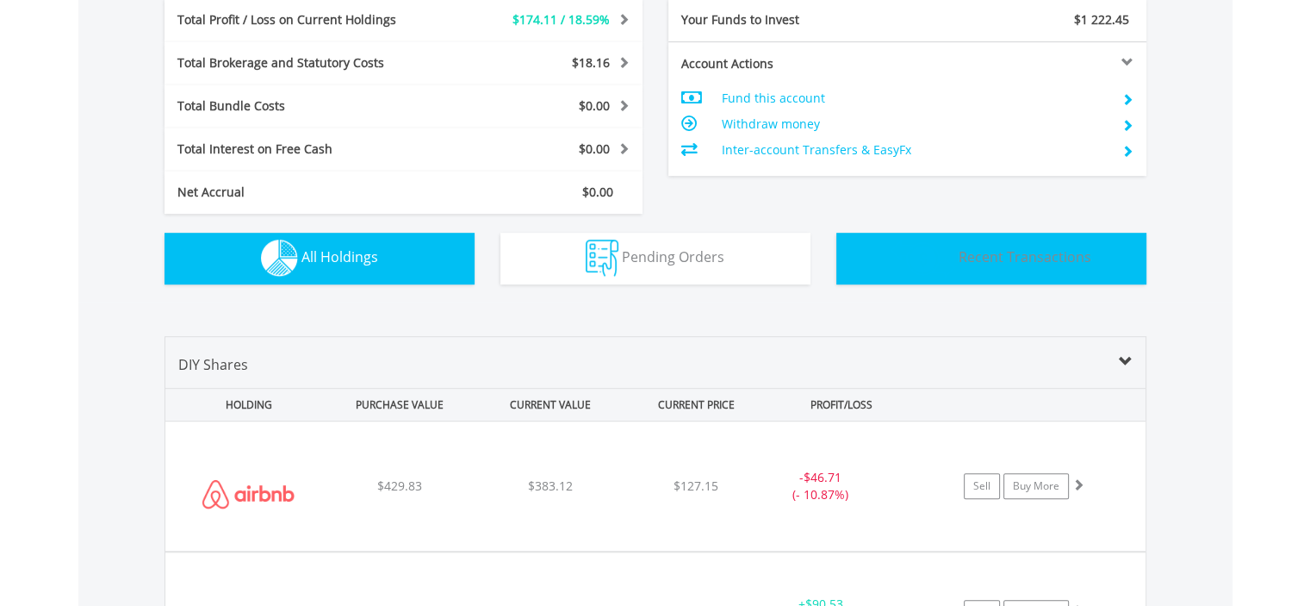
click at [1065, 257] on span "Recent Transactions" at bounding box center [1025, 256] width 133 height 19
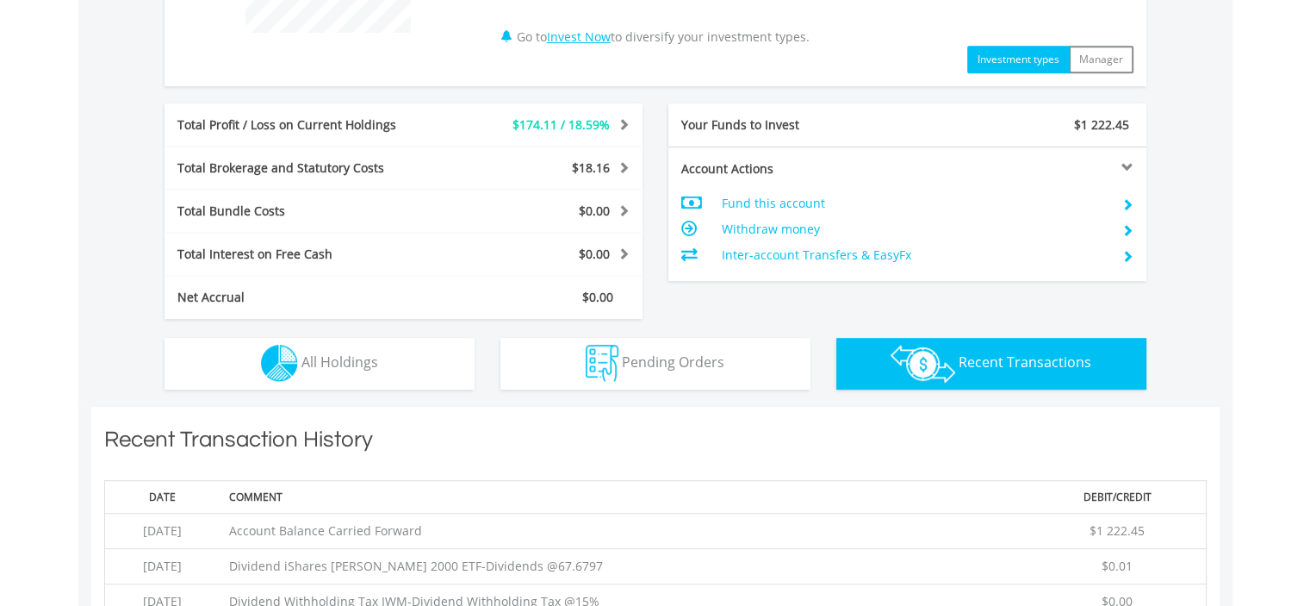
scroll to position [798, 0]
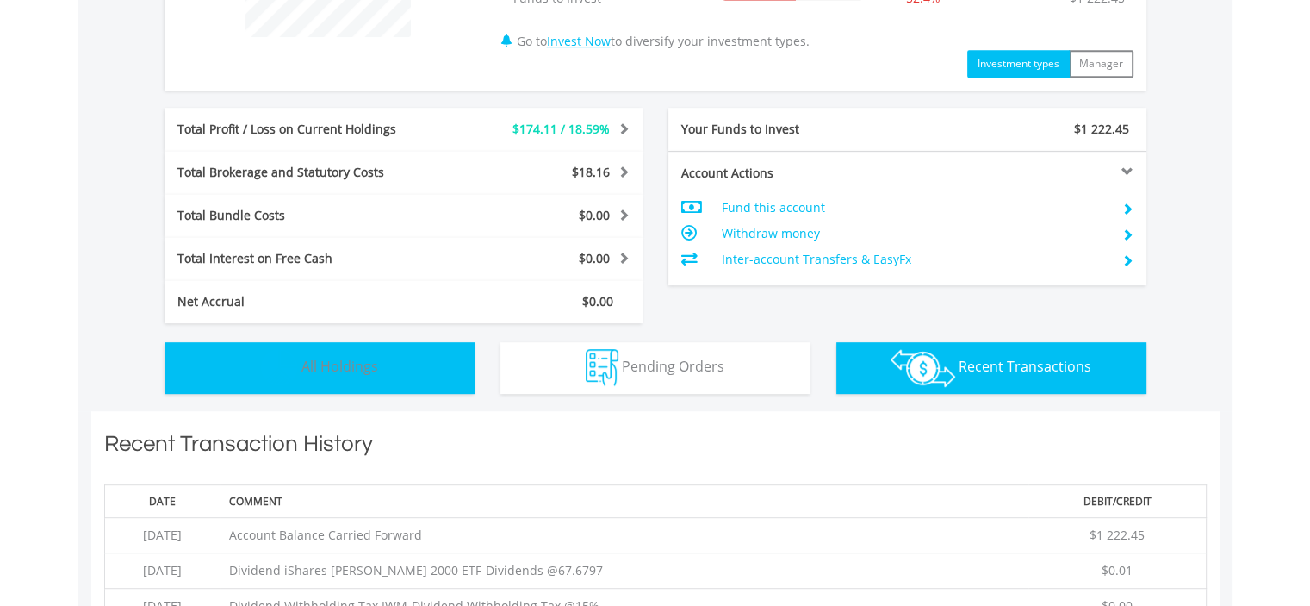
click at [420, 372] on button "Holdings All Holdings" at bounding box center [320, 368] width 310 height 52
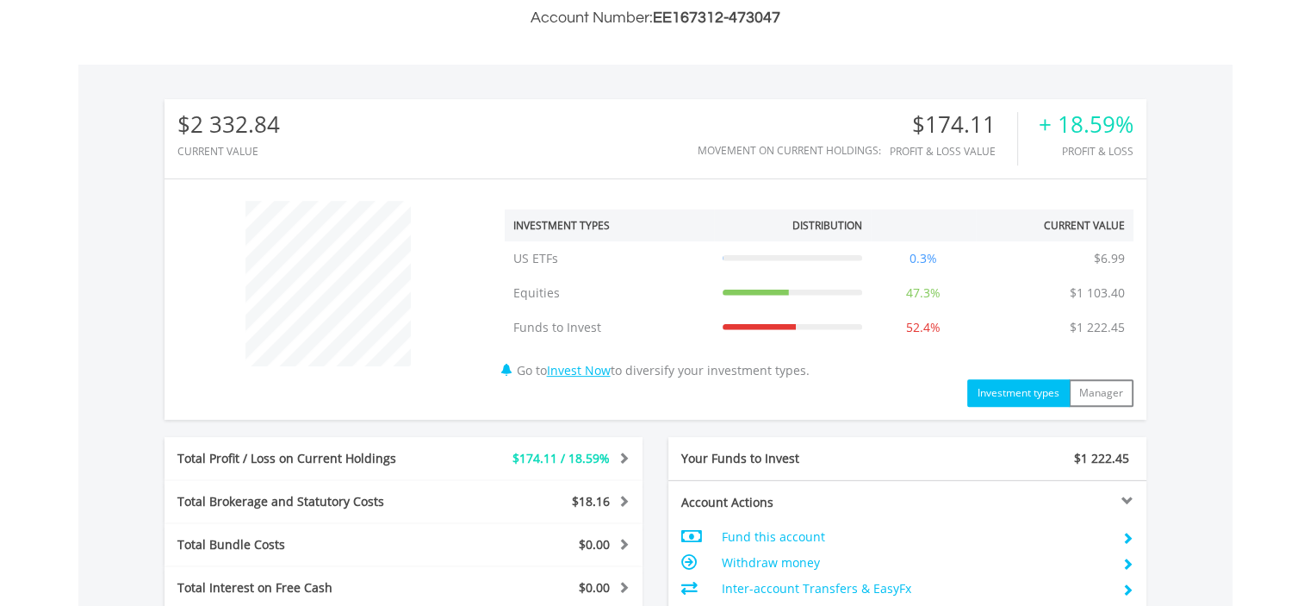
scroll to position [0, 0]
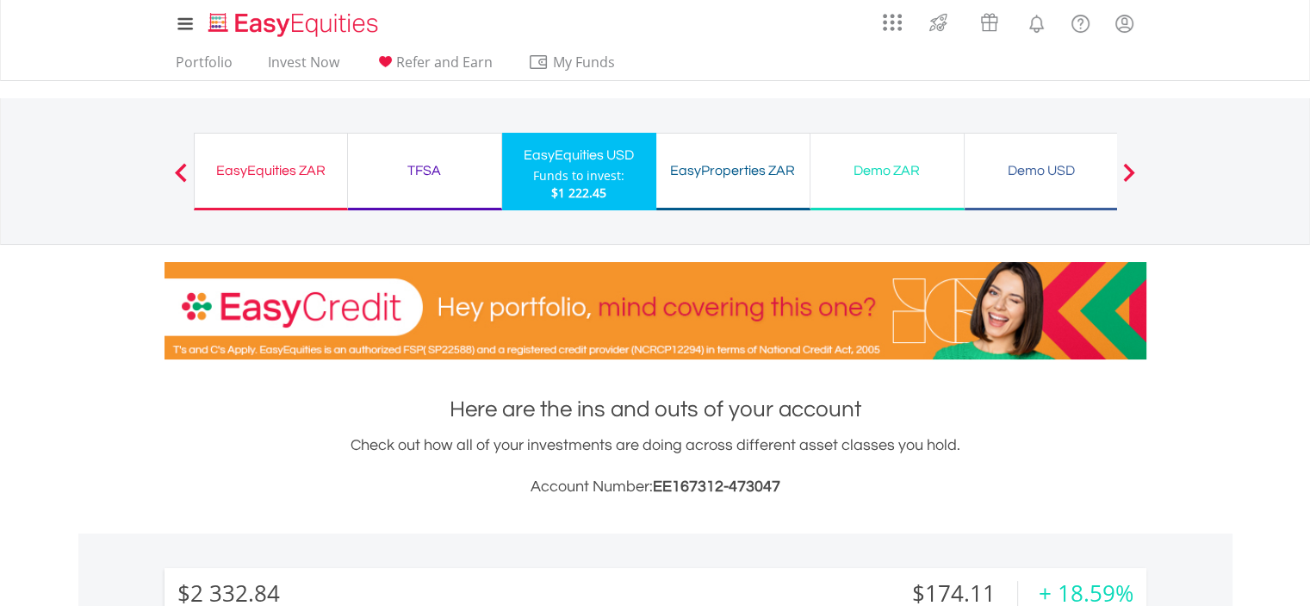
click at [436, 171] on div "TFSA" at bounding box center [424, 171] width 133 height 24
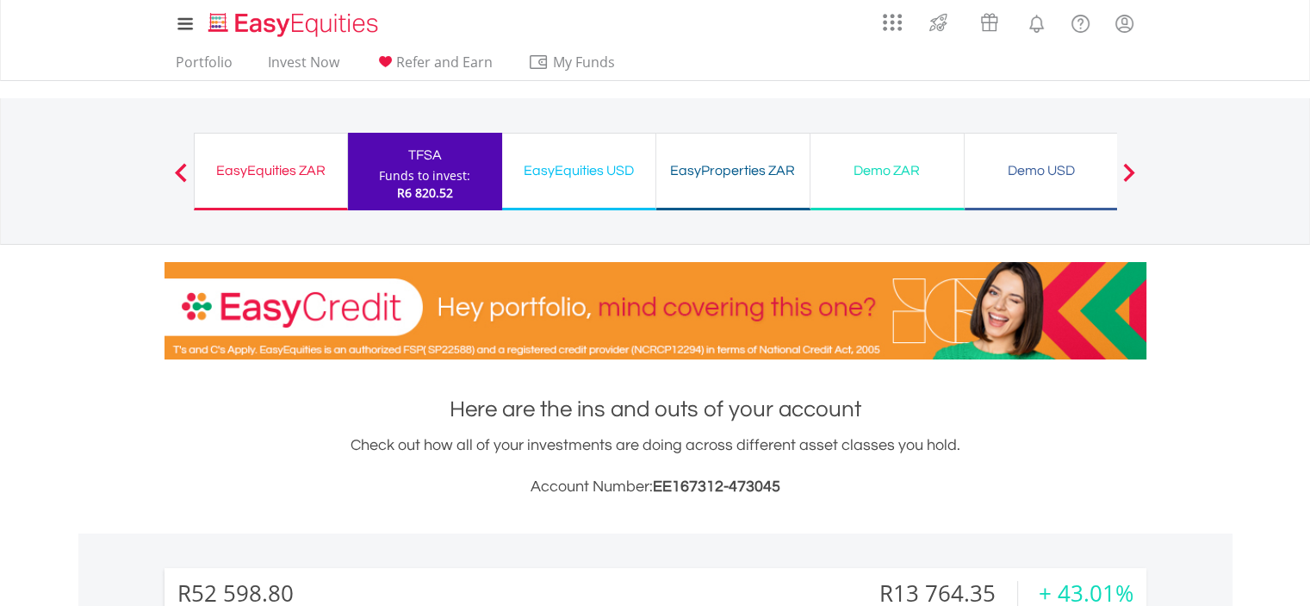
click at [290, 173] on div "EasyEquities ZAR" at bounding box center [271, 171] width 132 height 24
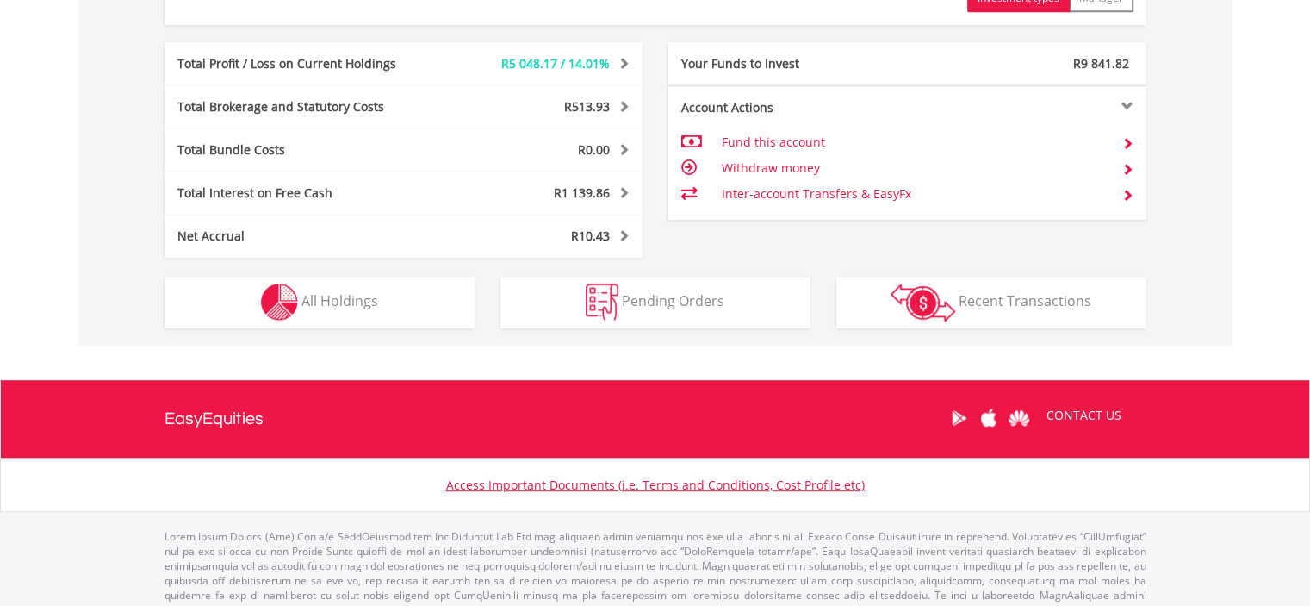
scroll to position [953, 0]
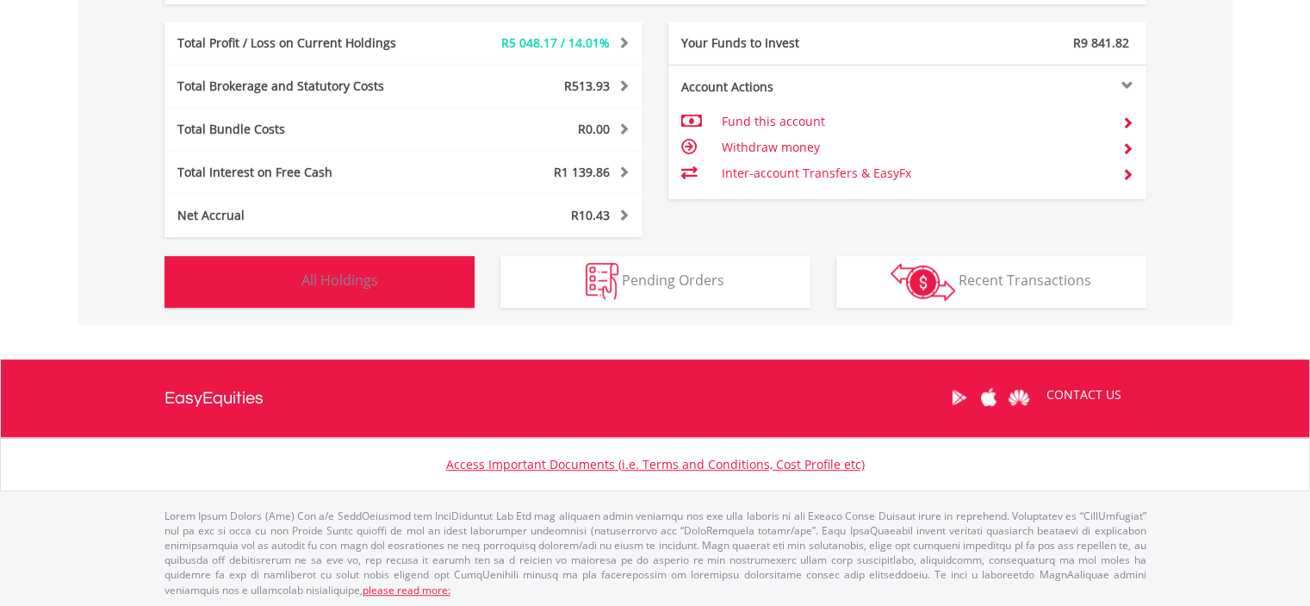
click at [441, 273] on button "Holdings All Holdings" at bounding box center [320, 282] width 310 height 52
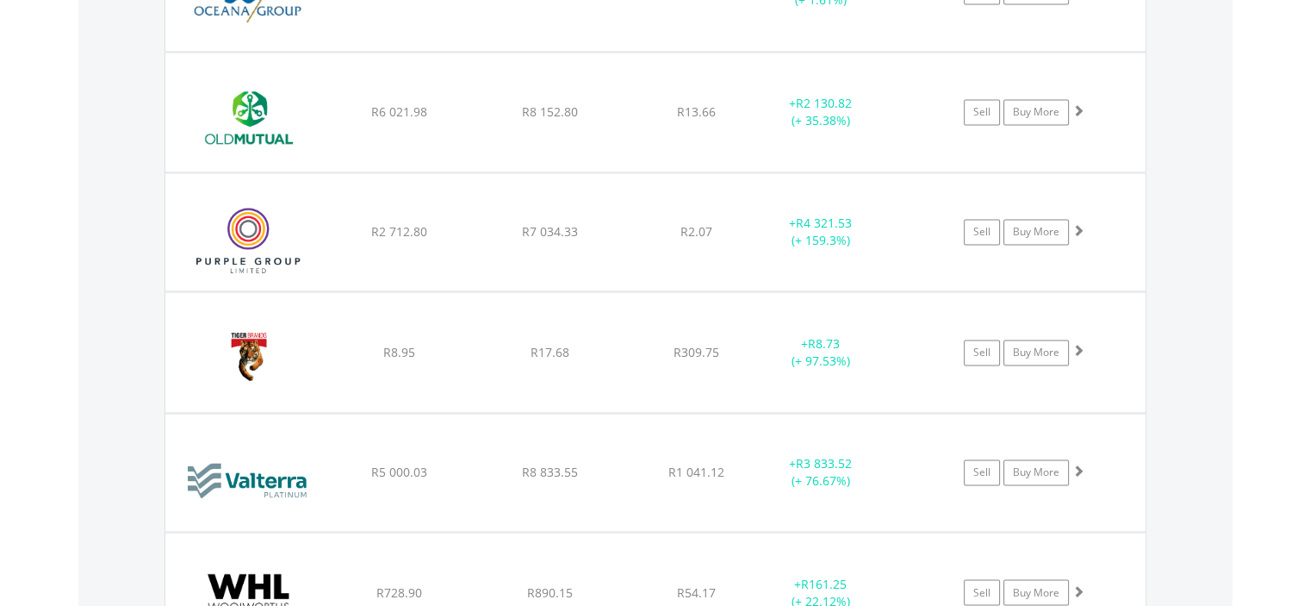
scroll to position [2703, 0]
click at [1102, 243] on div "﻿ Purple Group Limited R2 712.80 R7 034.33 R2.07 + R4 321.53 (+ 159.3%) Sell Bu…" at bounding box center [655, 233] width 980 height 118
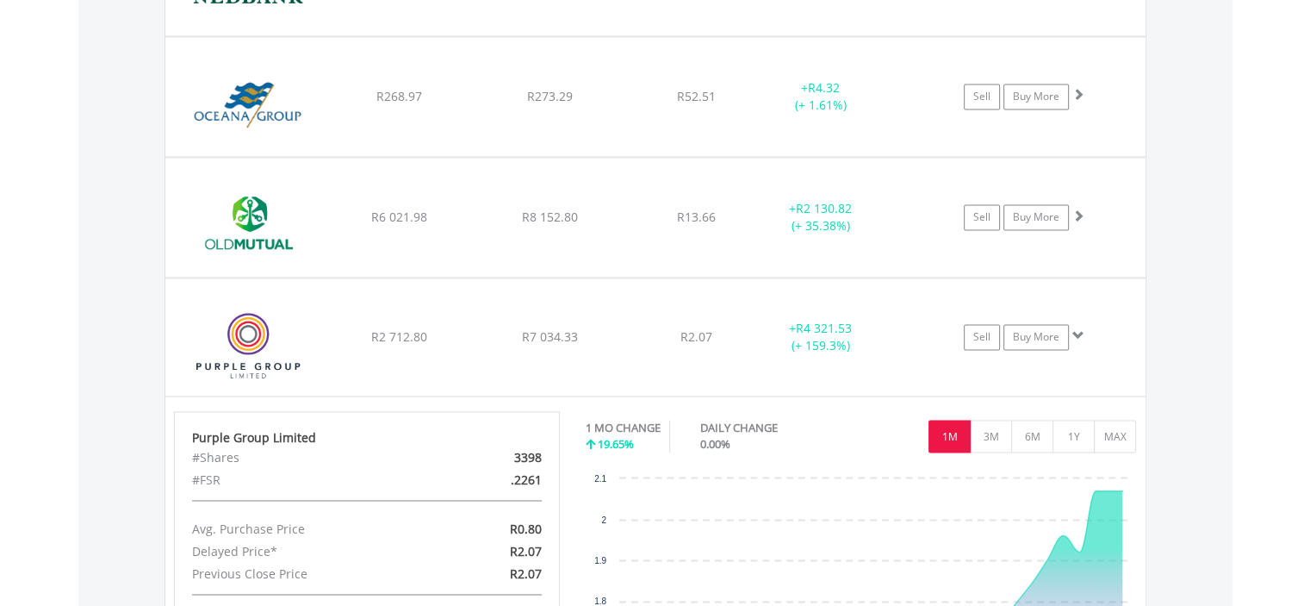
scroll to position [2598, 0]
click at [1111, 335] on div "Sell Buy More" at bounding box center [1033, 338] width 226 height 26
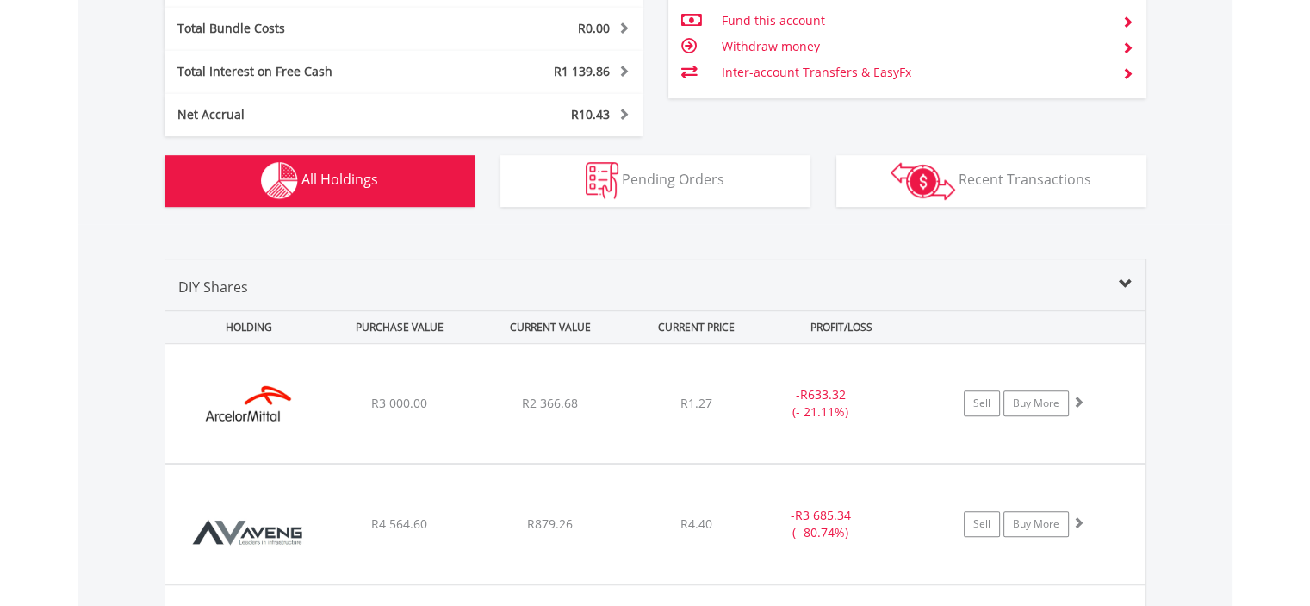
scroll to position [1040, 0]
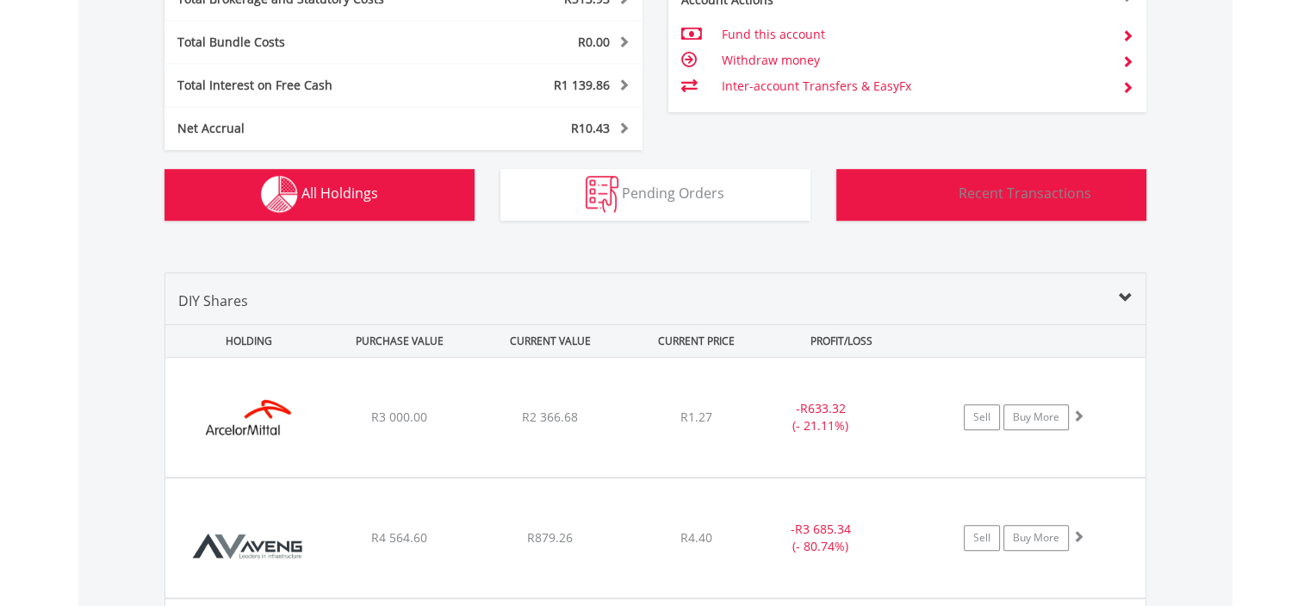
click at [1069, 190] on span "Recent Transactions" at bounding box center [1025, 193] width 133 height 19
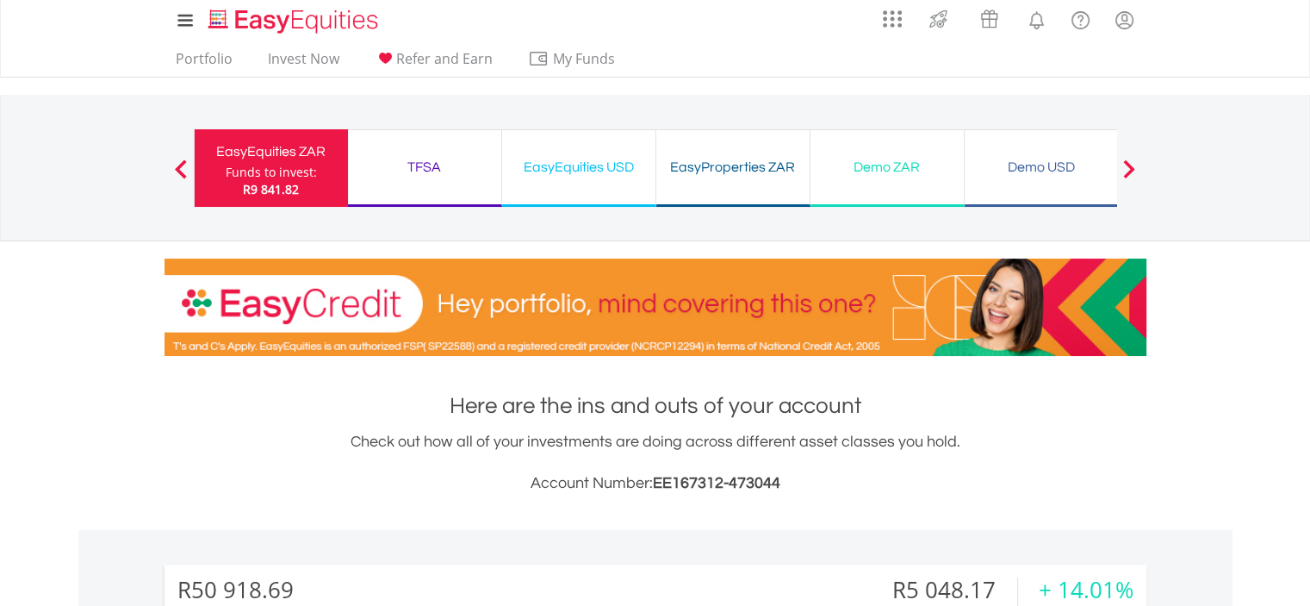
scroll to position [0, 0]
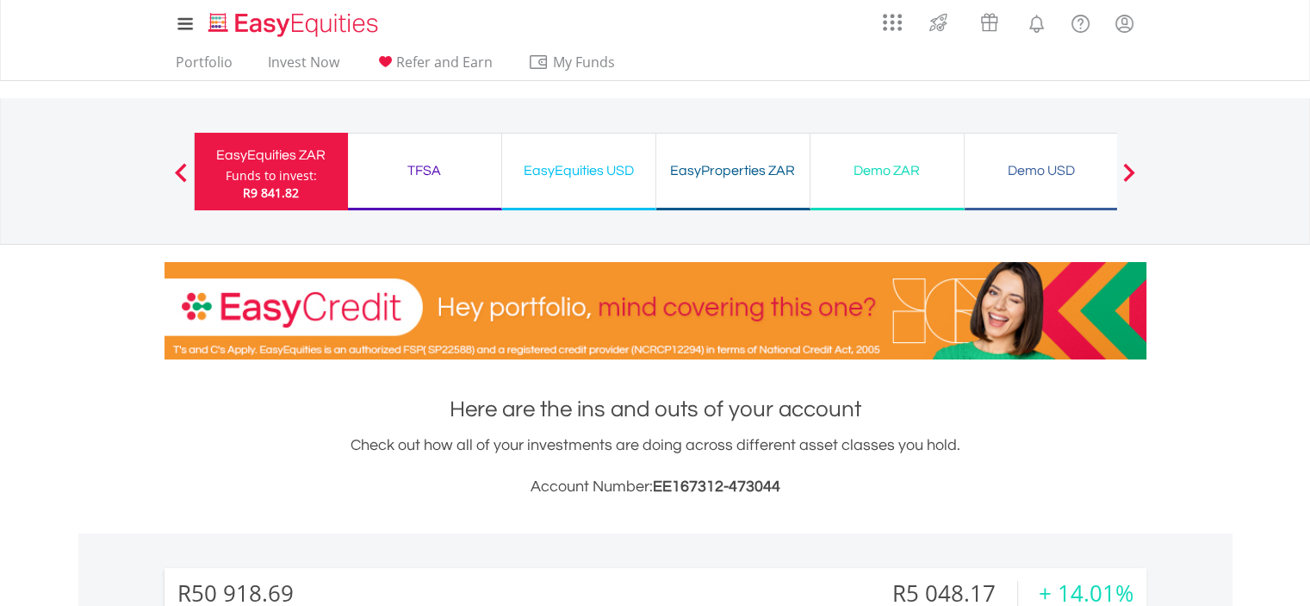
click at [1118, 27] on lord-icon "My Profile" at bounding box center [1125, 24] width 22 height 22
click at [1129, 27] on lord-icon "My Profile" at bounding box center [1125, 24] width 22 height 22
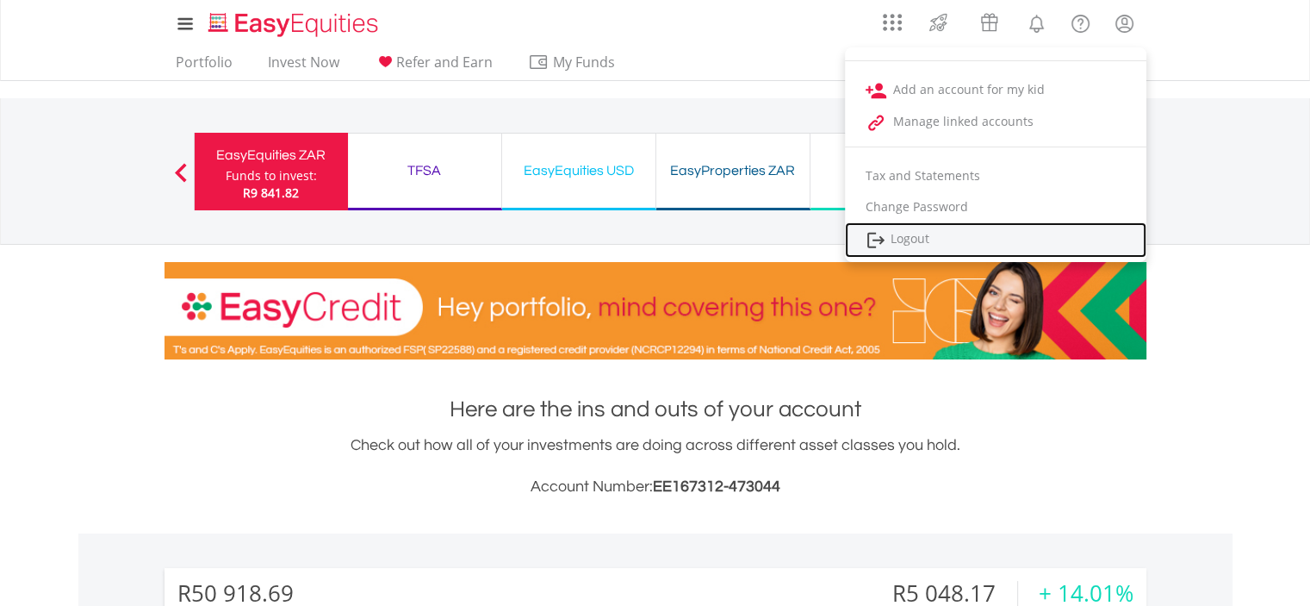
click at [948, 241] on link "Logout" at bounding box center [996, 239] width 302 height 35
